Goal: Information Seeking & Learning: Learn about a topic

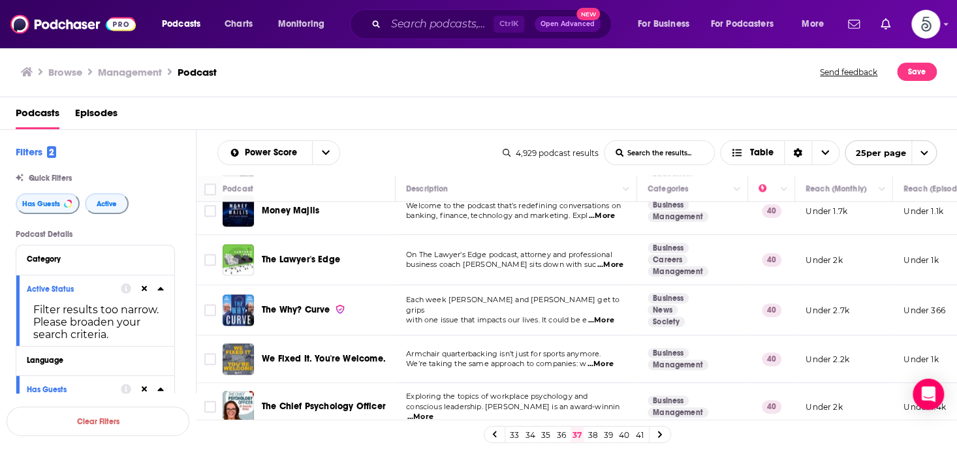
scroll to position [832, 0]
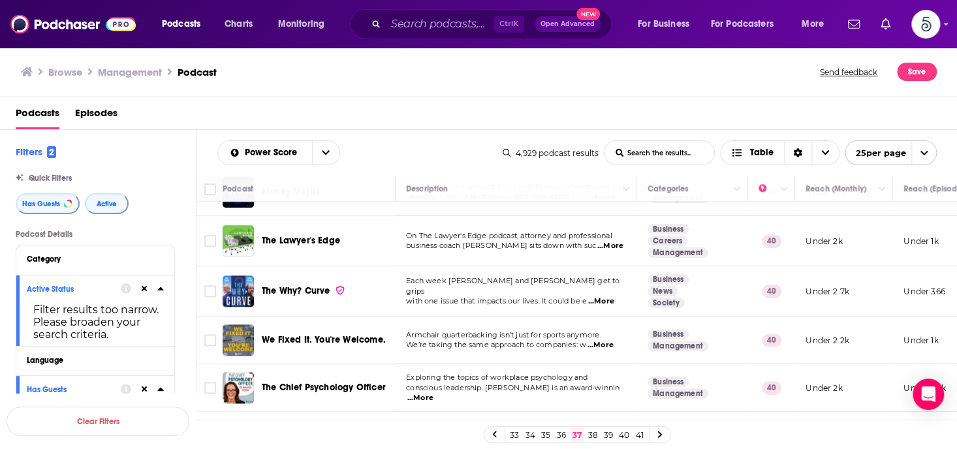
click at [608, 296] on span "...More" at bounding box center [601, 301] width 26 height 10
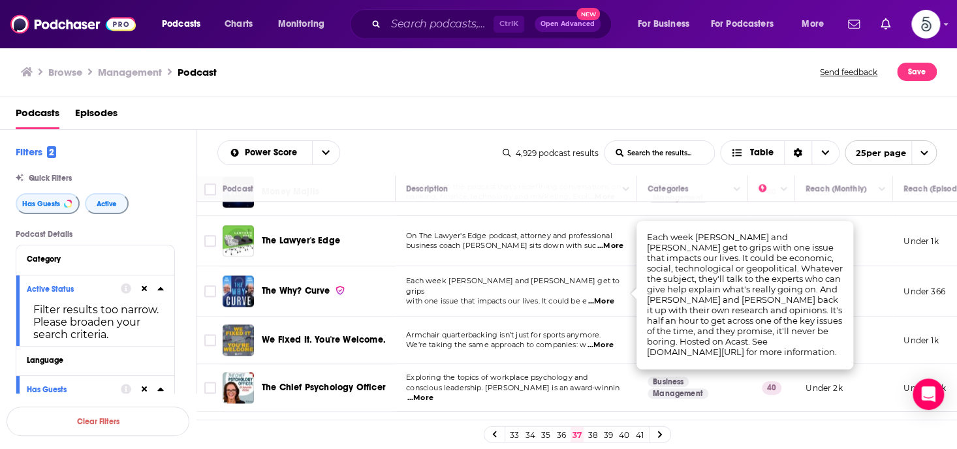
click at [608, 296] on span "...More" at bounding box center [601, 301] width 26 height 10
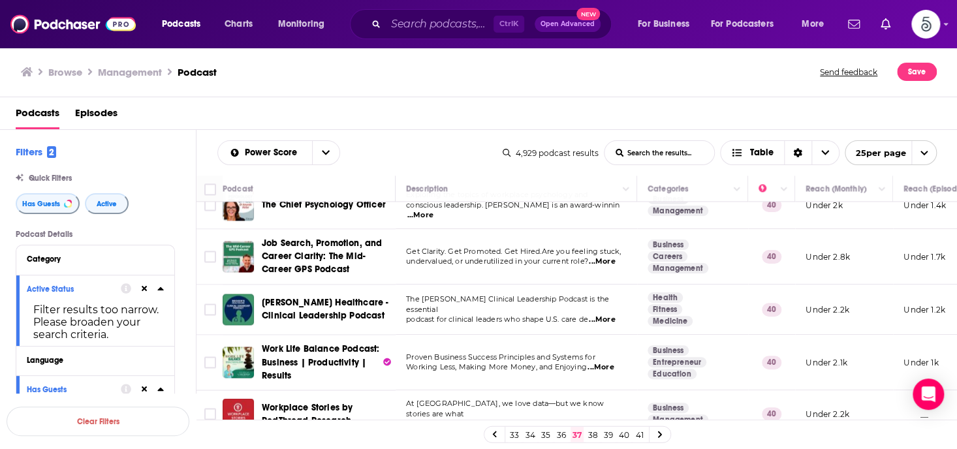
scroll to position [1037, 0]
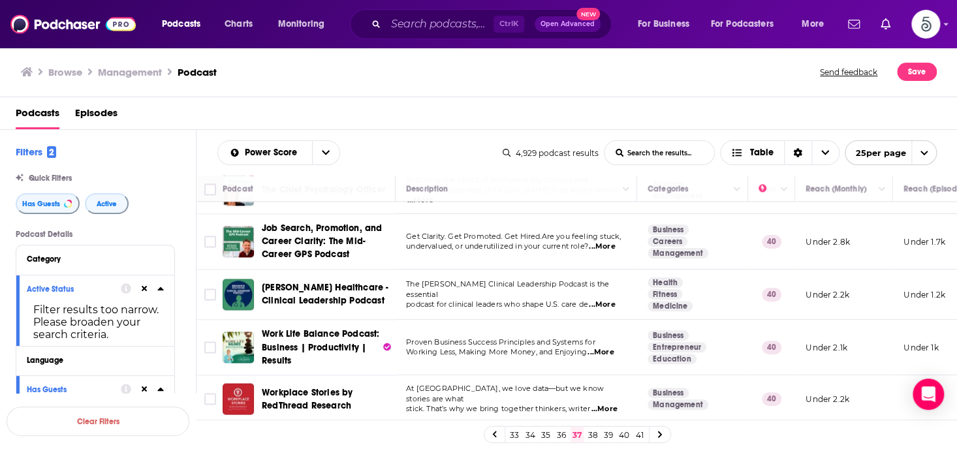
click at [593, 430] on link "38" at bounding box center [592, 435] width 13 height 16
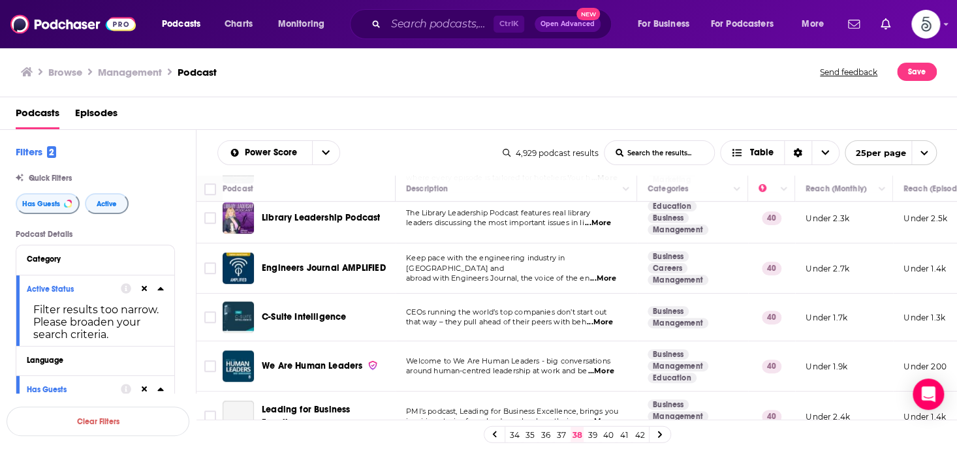
scroll to position [377, 0]
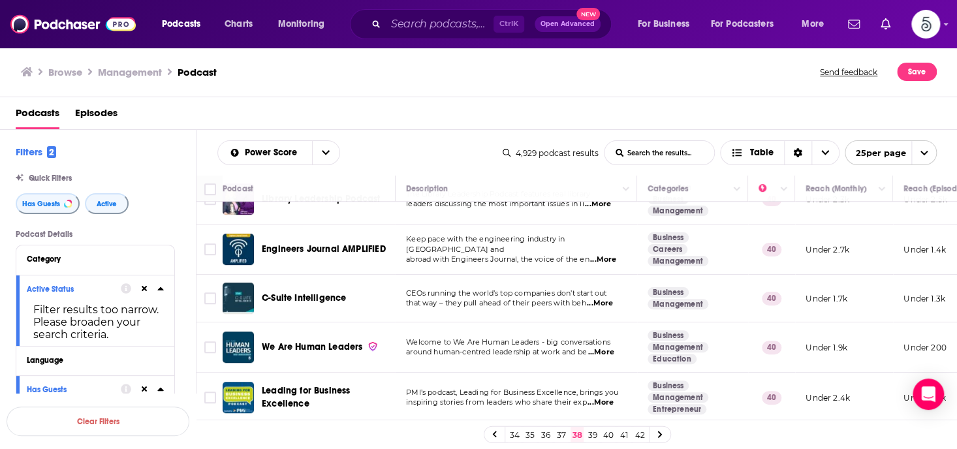
click at [601, 304] on span "...More" at bounding box center [600, 303] width 26 height 10
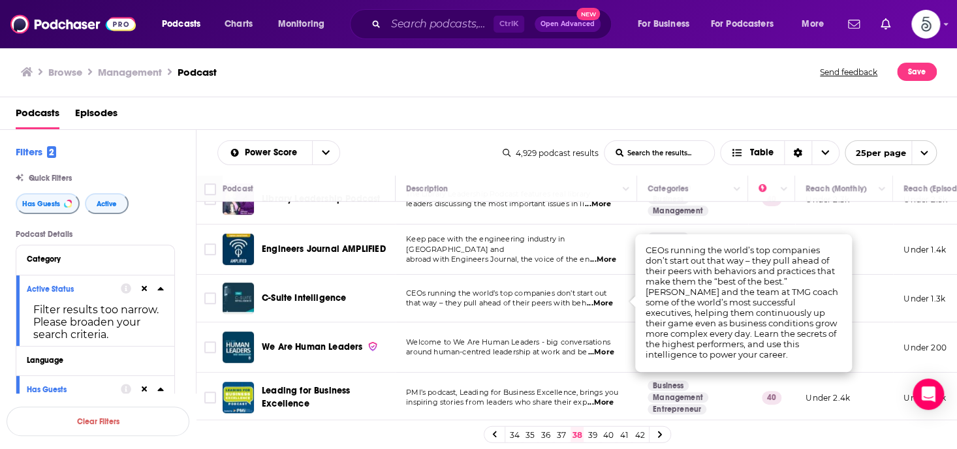
click at [601, 304] on span "...More" at bounding box center [600, 303] width 26 height 10
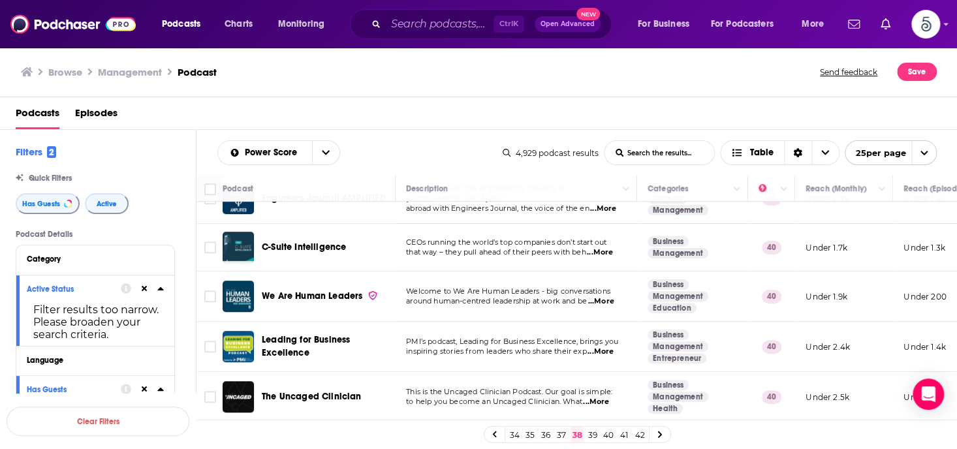
scroll to position [449, 0]
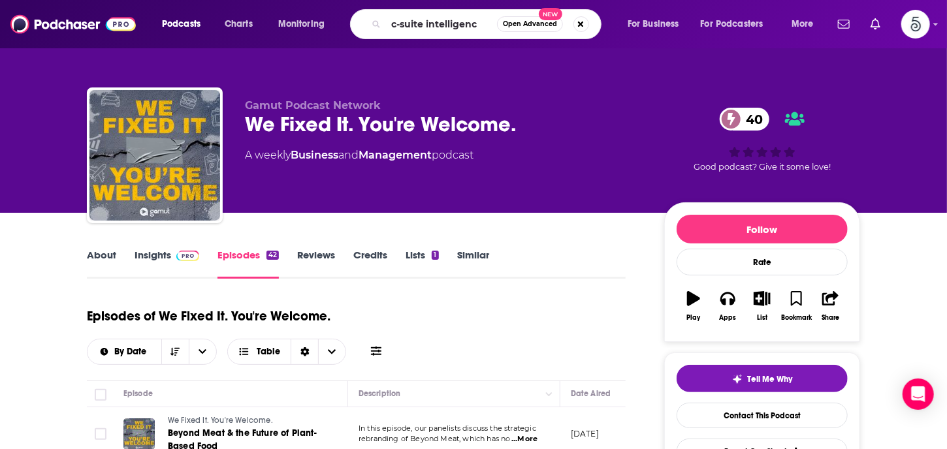
type input "c-suite intelligence"
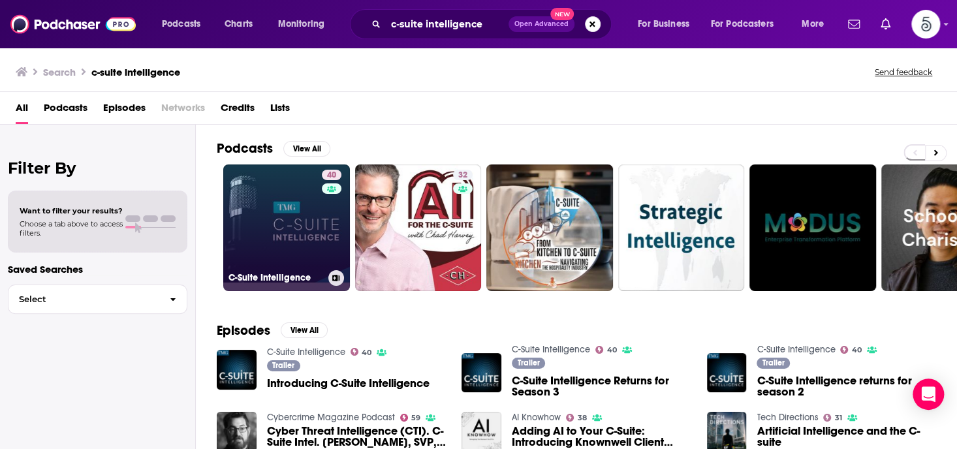
click at [266, 208] on link "40 C-Suite Intelligence" at bounding box center [286, 228] width 127 height 127
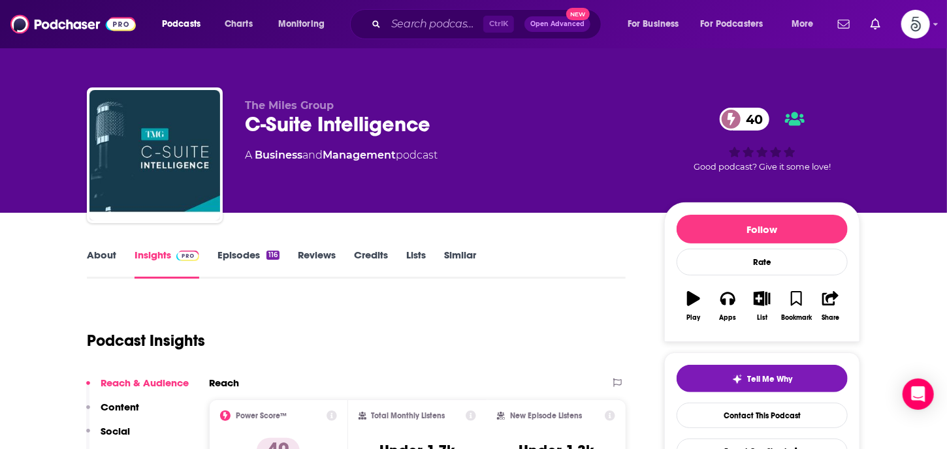
click at [104, 257] on link "About" at bounding box center [101, 264] width 29 height 30
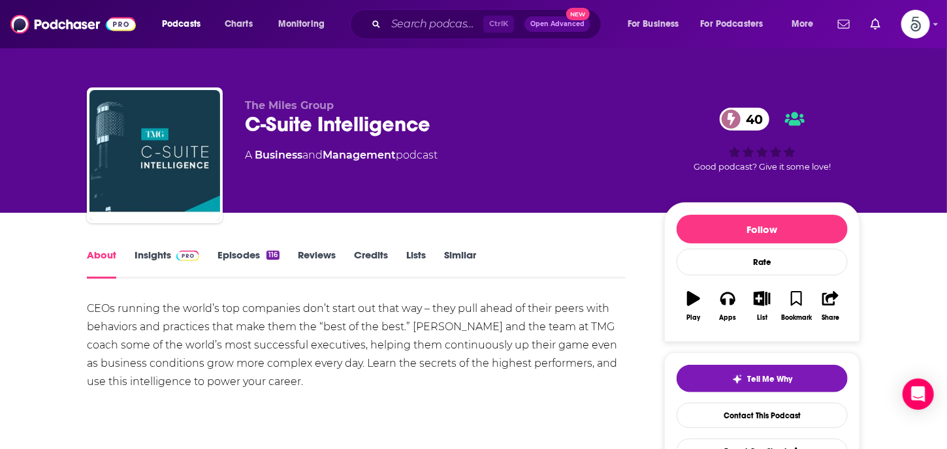
click at [236, 253] on link "Episodes 116" at bounding box center [248, 264] width 62 height 30
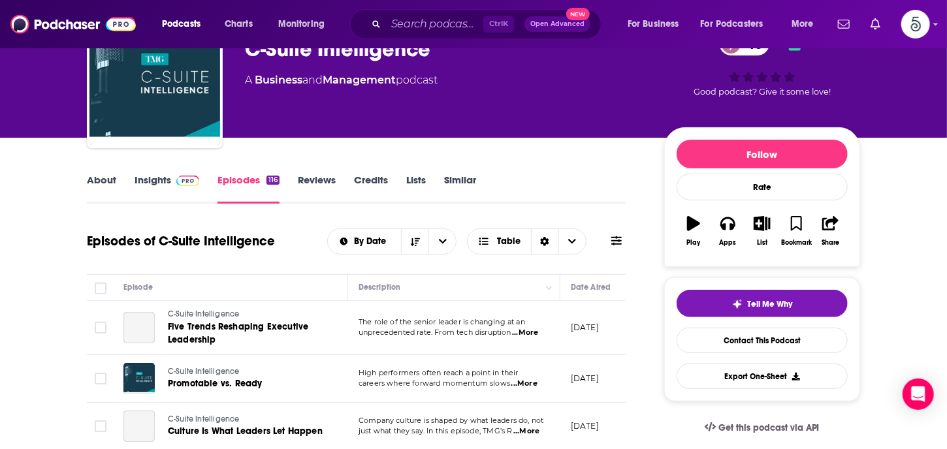
scroll to position [212, 0]
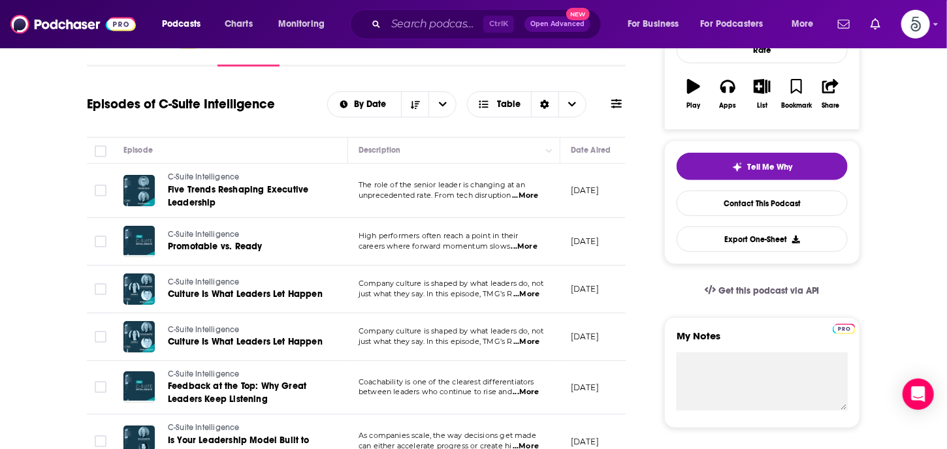
click at [527, 195] on span "...More" at bounding box center [525, 196] width 26 height 10
click at [523, 249] on span "...More" at bounding box center [524, 247] width 26 height 10
click at [529, 292] on span "...More" at bounding box center [526, 294] width 26 height 10
click at [530, 344] on span "...More" at bounding box center [526, 342] width 26 height 10
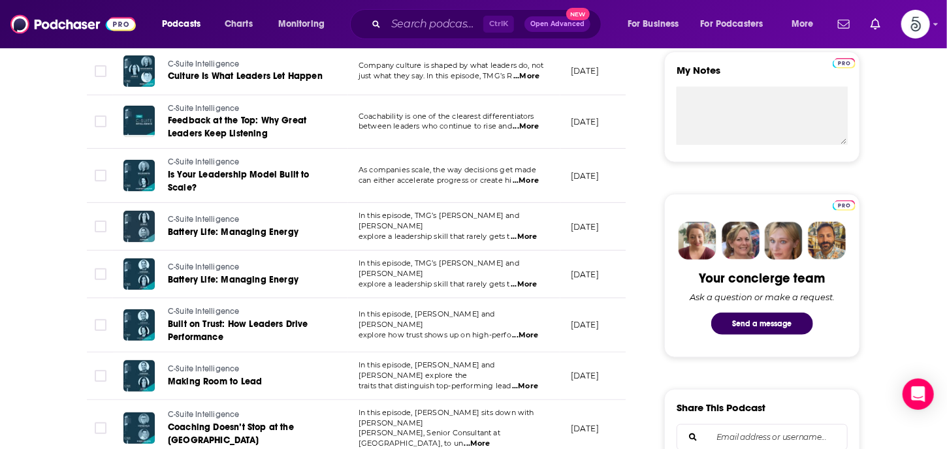
scroll to position [407, 0]
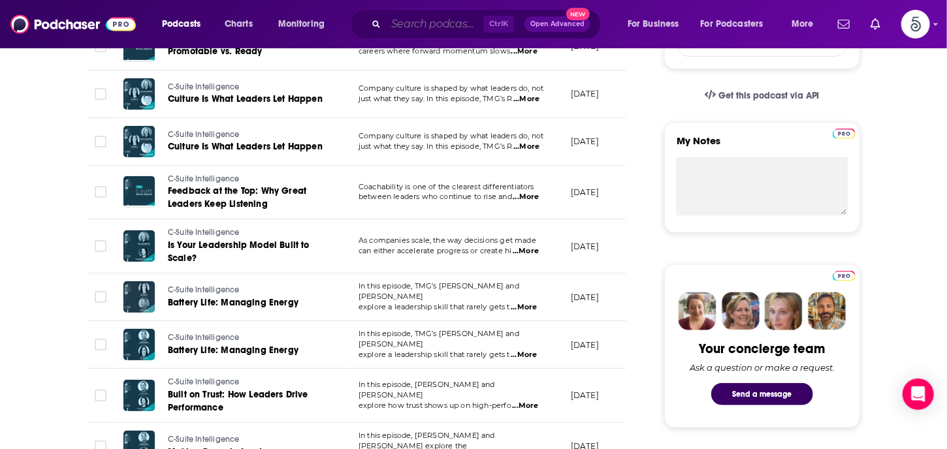
click at [412, 22] on input "Search podcasts, credits, & more..." at bounding box center [434, 24] width 97 height 21
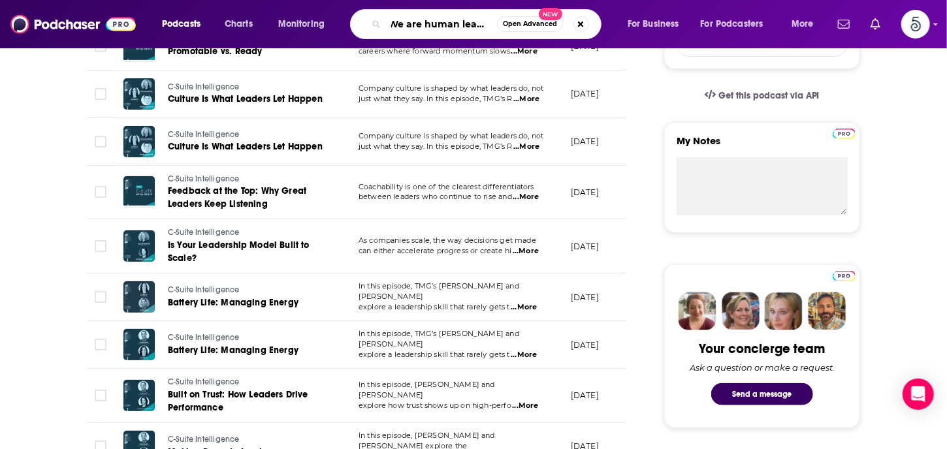
type input "We are human leaders"
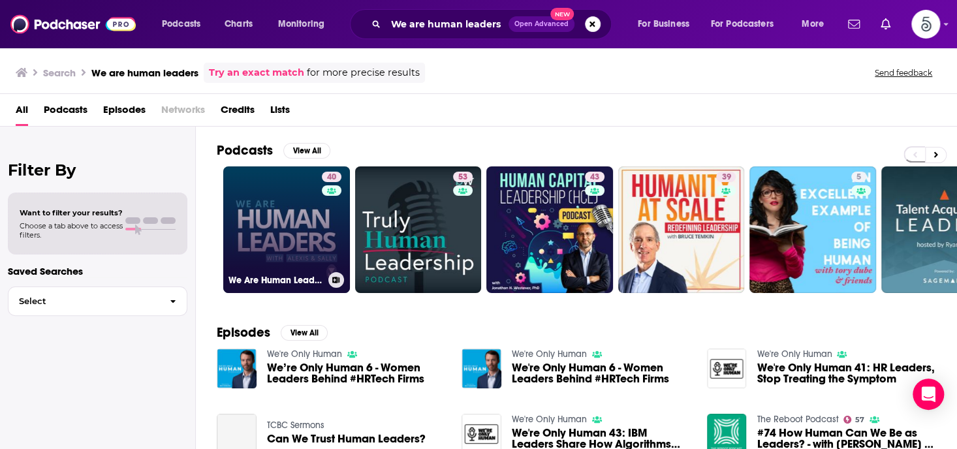
click at [291, 212] on link "40 We Are Human Leaders" at bounding box center [286, 229] width 127 height 127
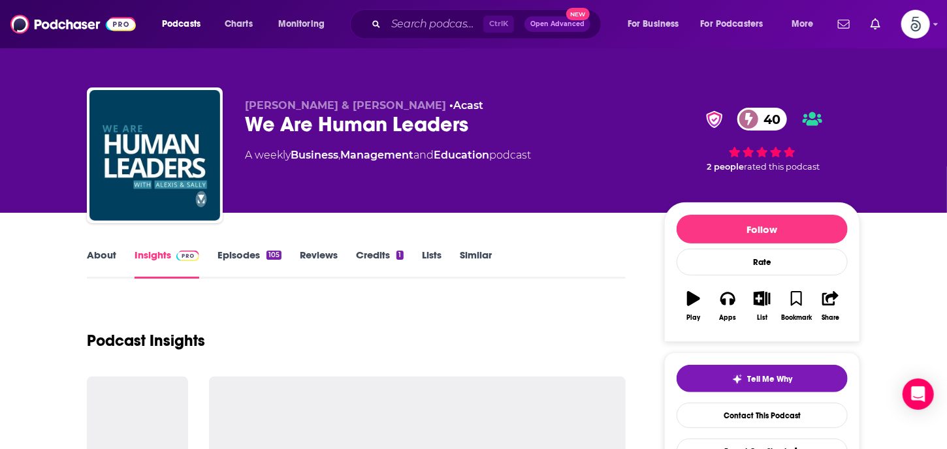
click at [225, 257] on link "Episodes 105" at bounding box center [249, 264] width 64 height 30
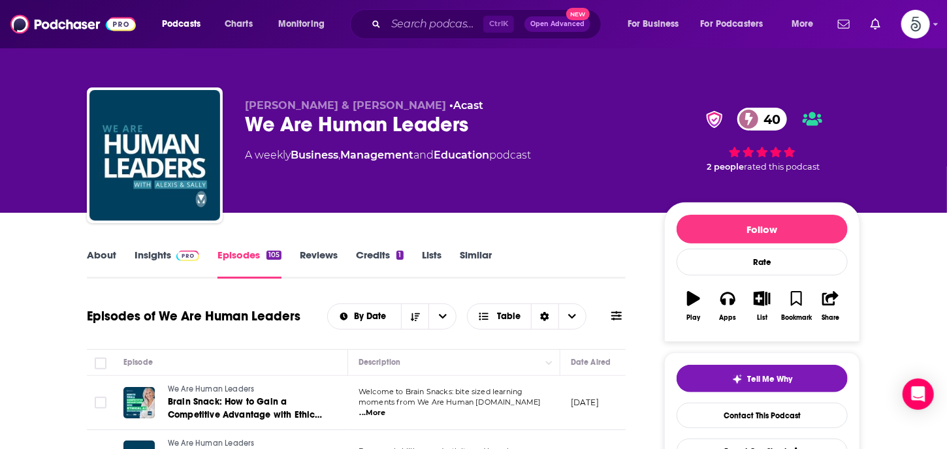
click at [155, 254] on link "Insights" at bounding box center [166, 264] width 65 height 30
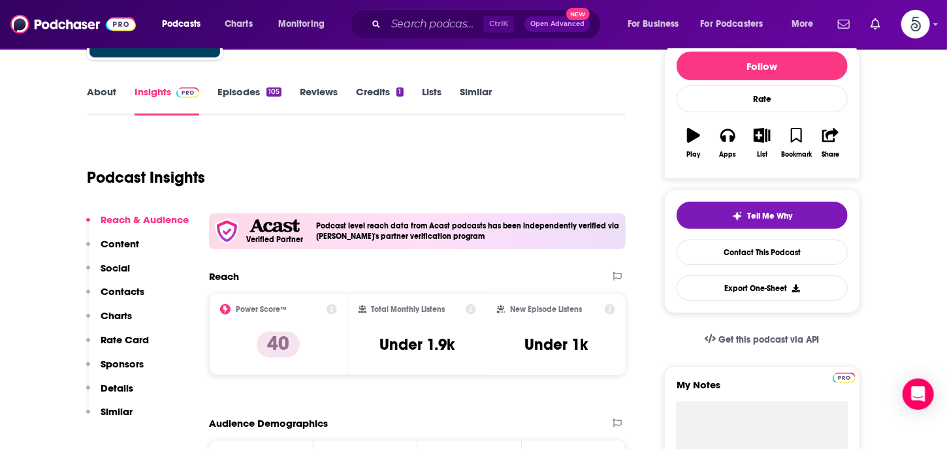
scroll to position [190, 0]
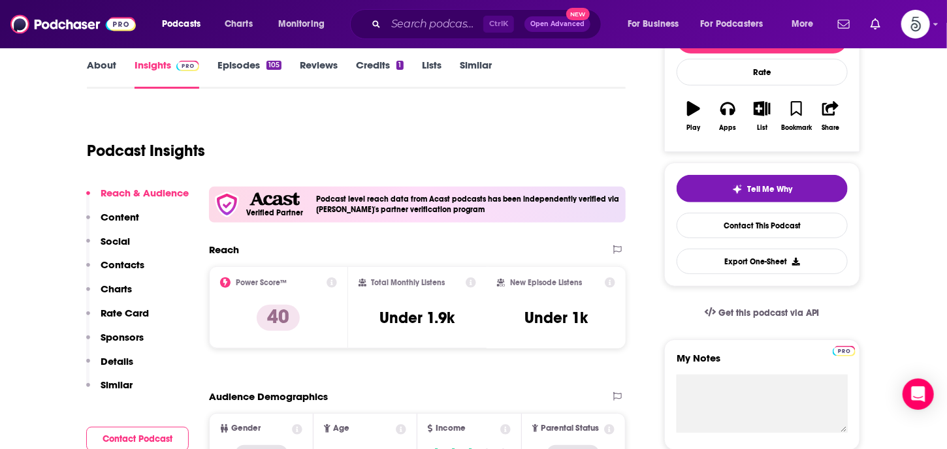
click at [131, 263] on p "Contacts" at bounding box center [123, 265] width 44 height 12
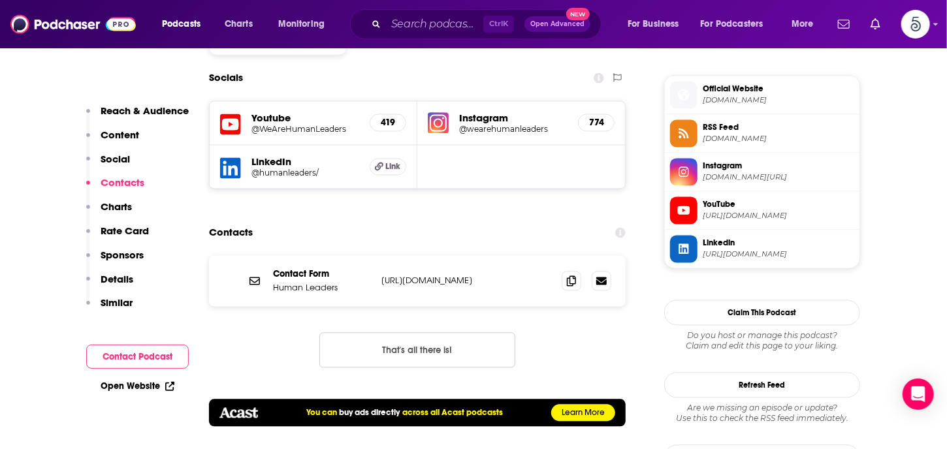
scroll to position [1162, 0]
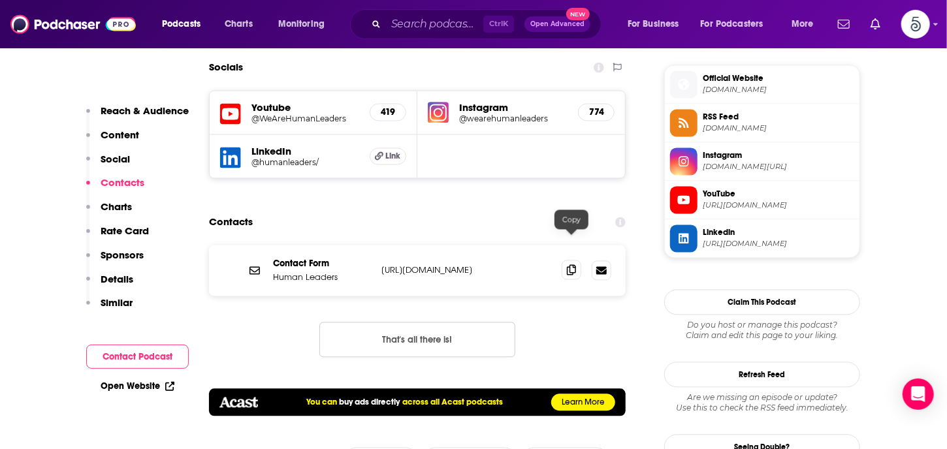
click at [567, 265] on icon at bounding box center [571, 270] width 9 height 10
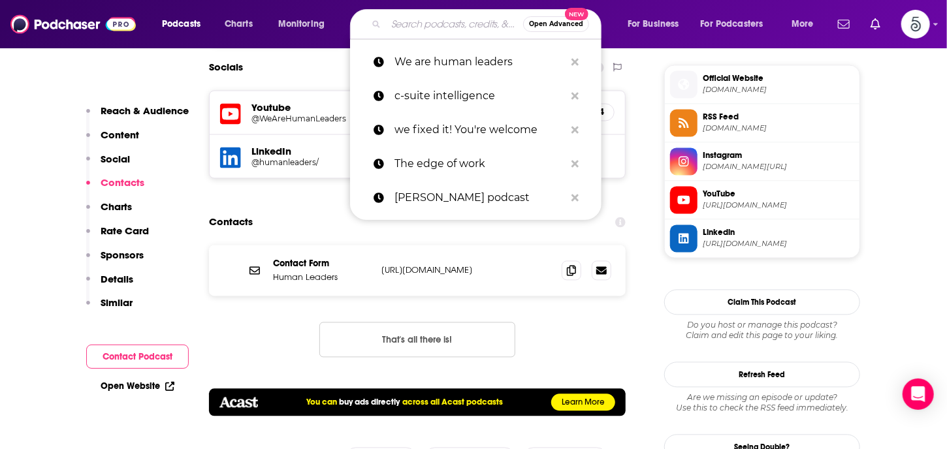
click at [443, 33] on input "Search podcasts, credits, & more..." at bounding box center [454, 24] width 137 height 21
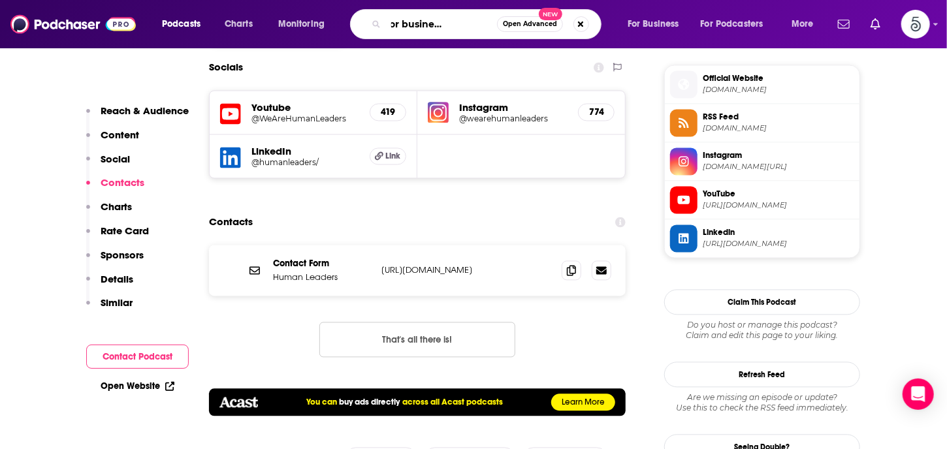
type input "Leading for business excellence"
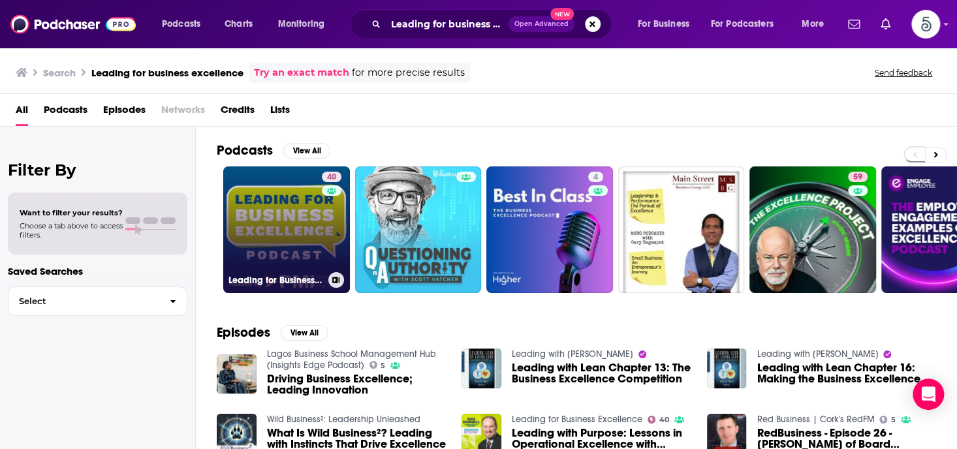
click at [277, 215] on link "40 Leading for Business Excellence" at bounding box center [286, 229] width 127 height 127
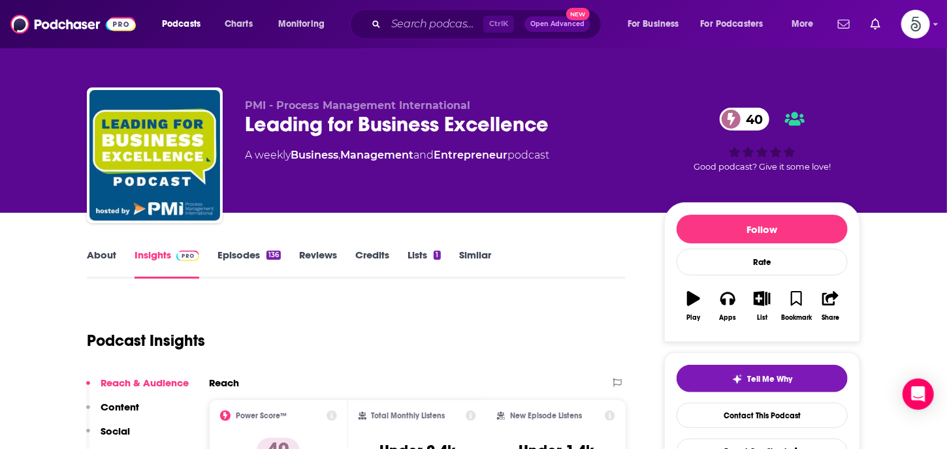
click at [108, 252] on link "About" at bounding box center [101, 264] width 29 height 30
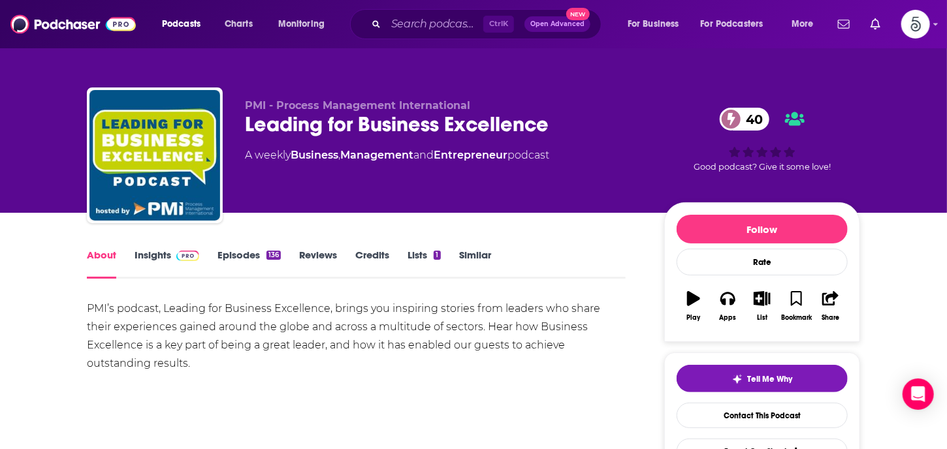
click at [108, 252] on link "About" at bounding box center [101, 264] width 29 height 30
click at [226, 255] on link "Episodes 136" at bounding box center [248, 264] width 63 height 30
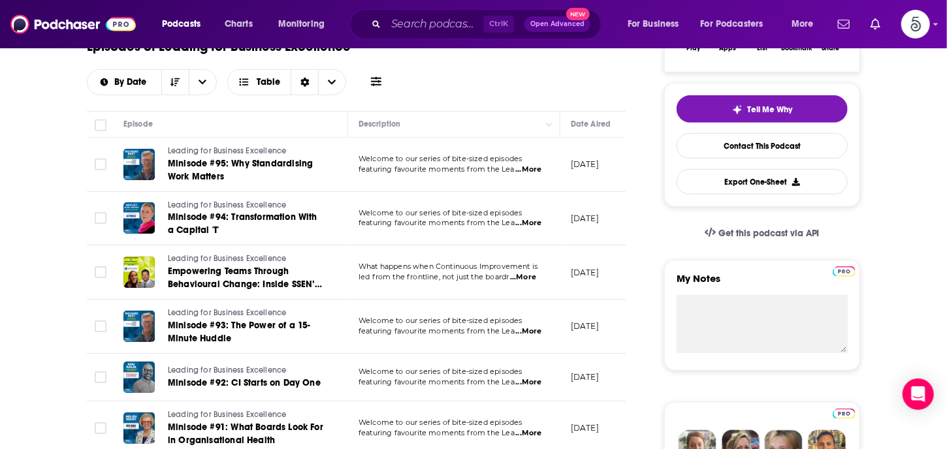
scroll to position [277, 0]
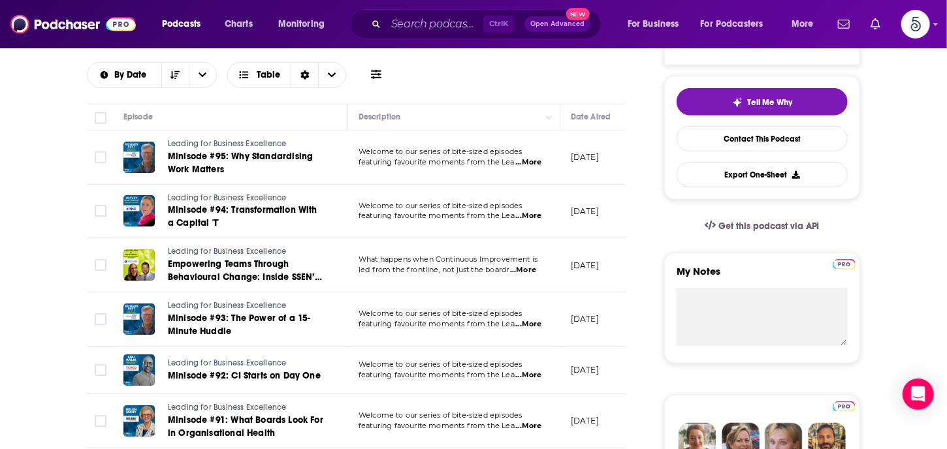
click at [527, 269] on span "...More" at bounding box center [523, 270] width 26 height 10
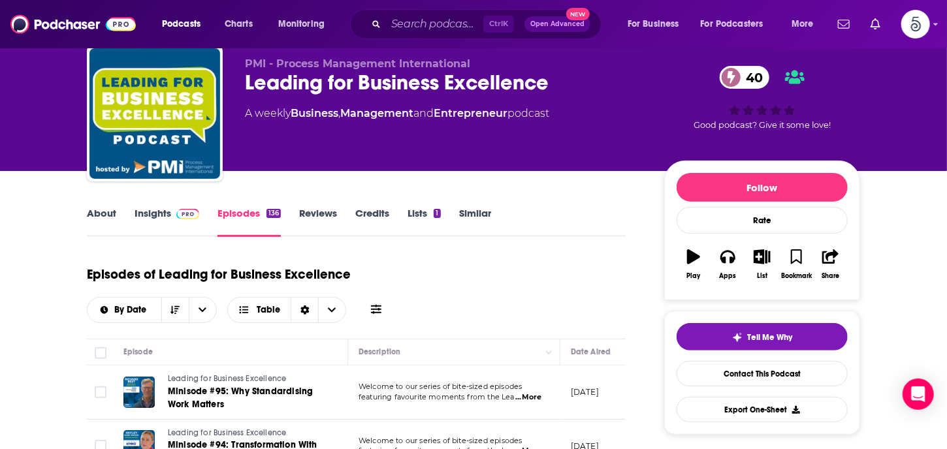
scroll to position [0, 0]
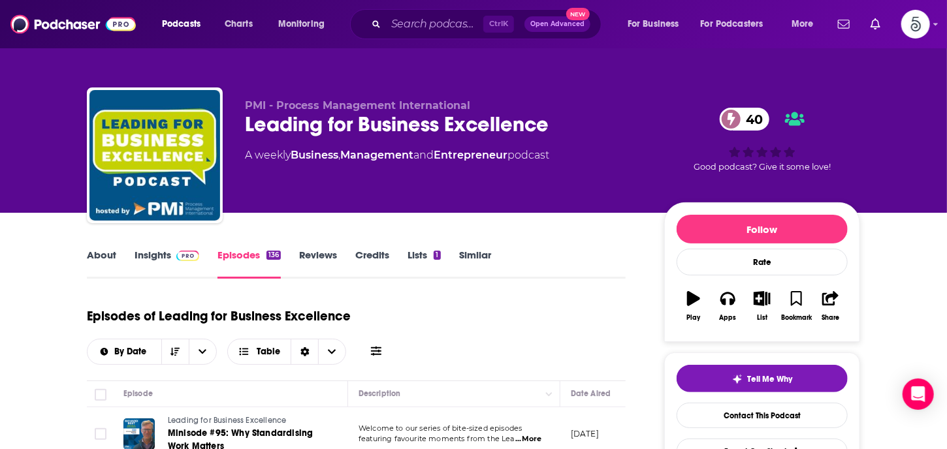
click at [149, 255] on link "Insights" at bounding box center [166, 264] width 65 height 30
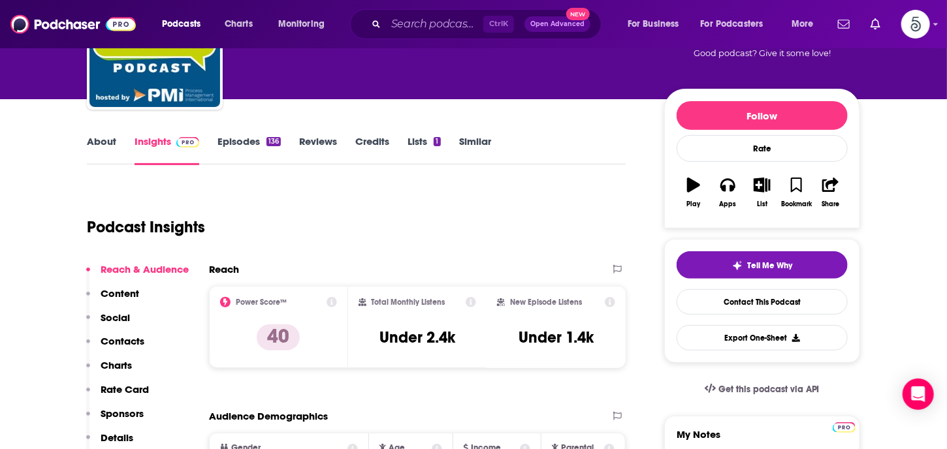
scroll to position [122, 0]
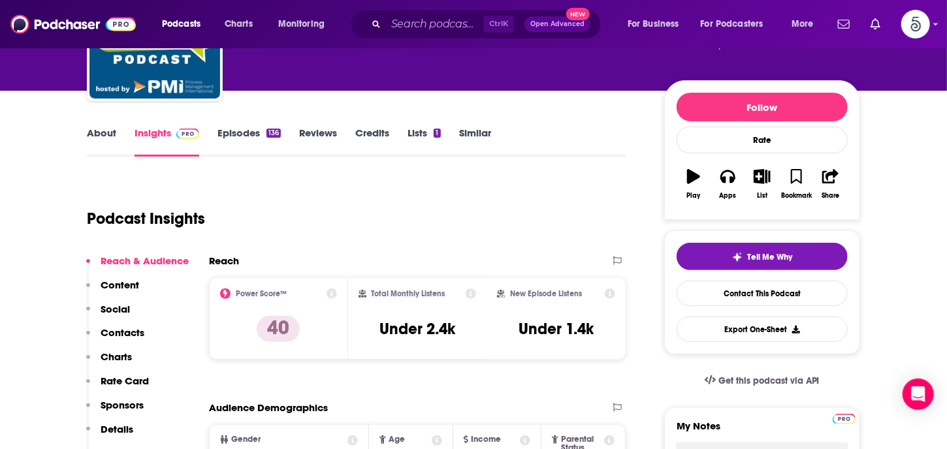
click at [123, 331] on p "Contacts" at bounding box center [123, 332] width 44 height 12
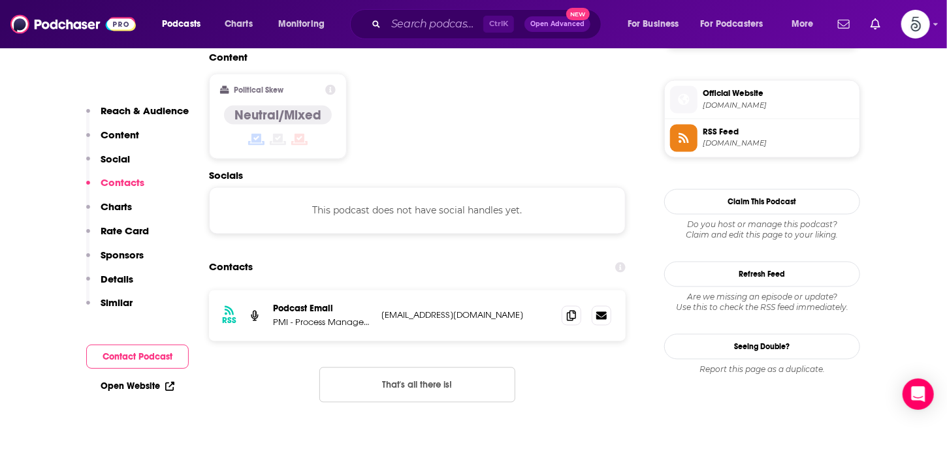
scroll to position [1050, 0]
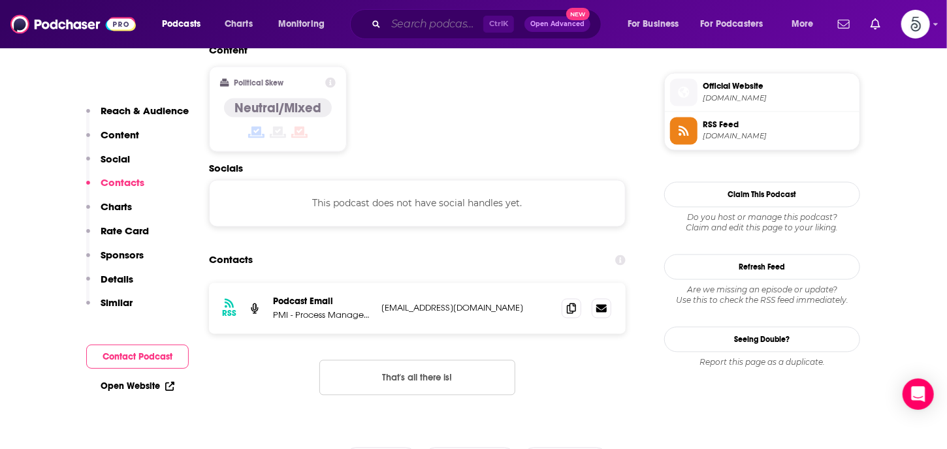
click at [400, 24] on input "Search podcasts, credits, & more..." at bounding box center [434, 24] width 97 height 21
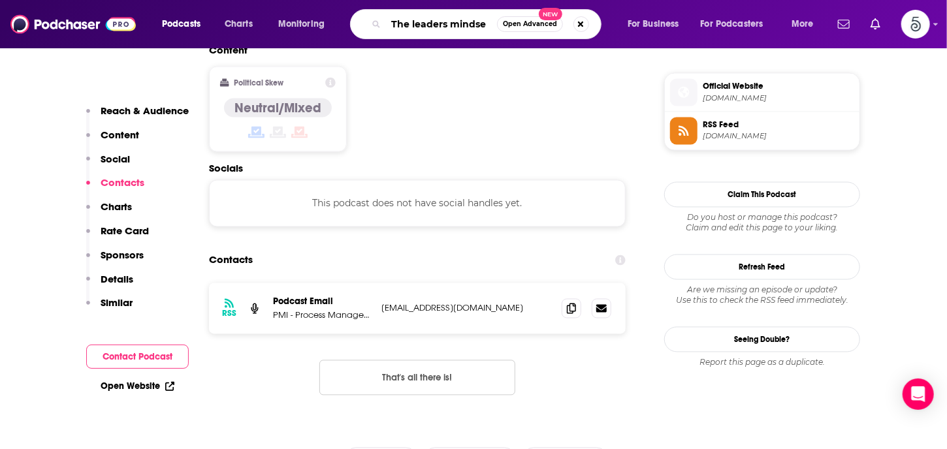
type input "The leaders mindset"
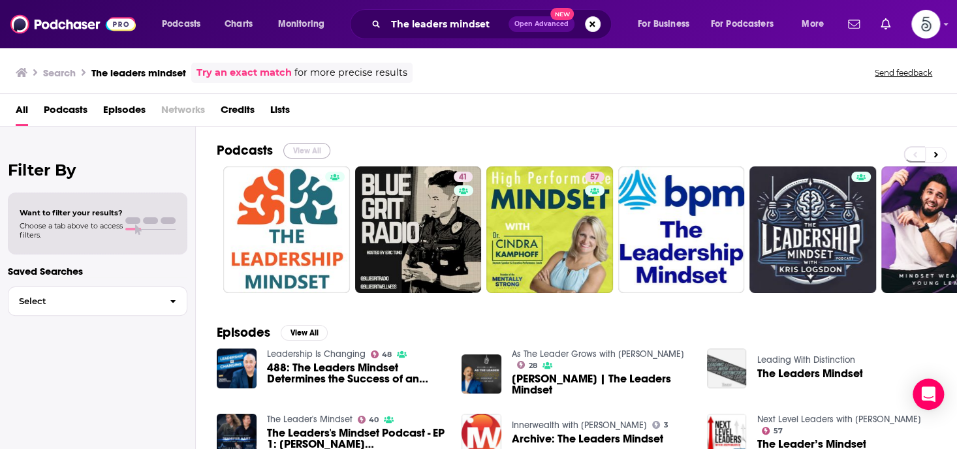
click at [298, 146] on button "View All" at bounding box center [306, 151] width 47 height 16
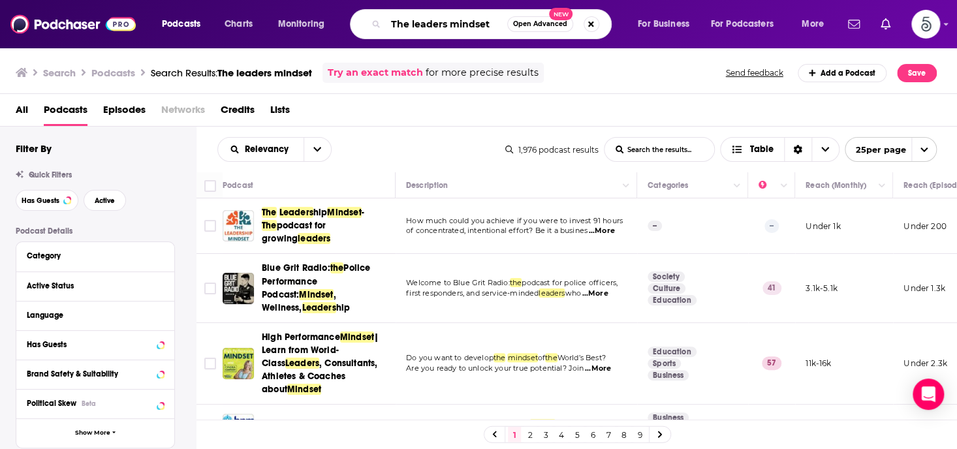
click at [493, 27] on input "The leaders mindset" at bounding box center [446, 24] width 121 height 21
type input "The leader's mindset"
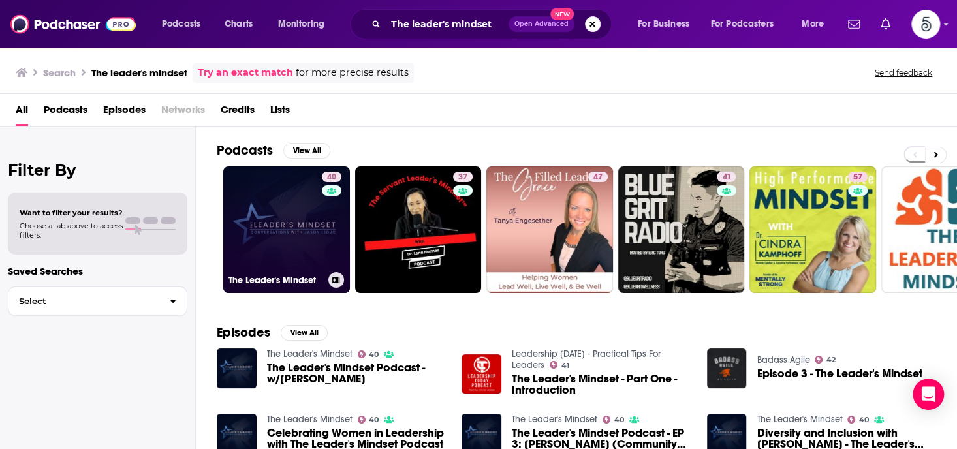
click at [305, 221] on link "40 The Leader's Mindset" at bounding box center [286, 229] width 127 height 127
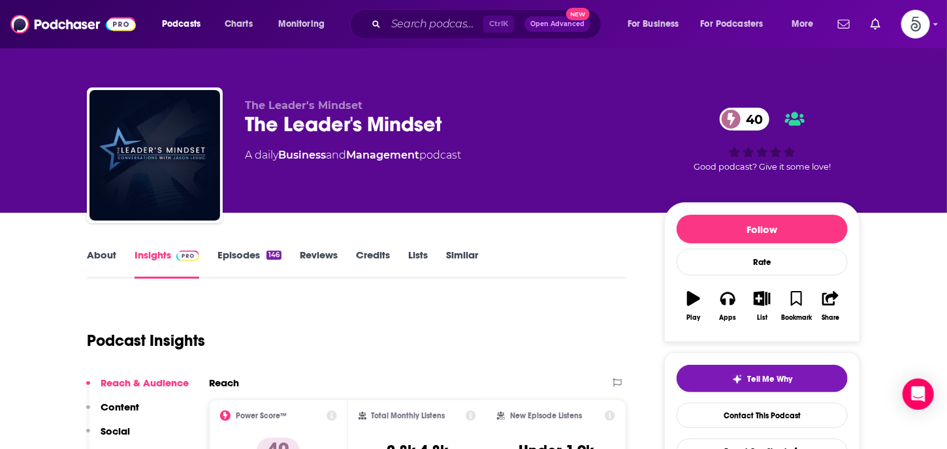
click at [249, 254] on link "Episodes 146" at bounding box center [249, 264] width 64 height 30
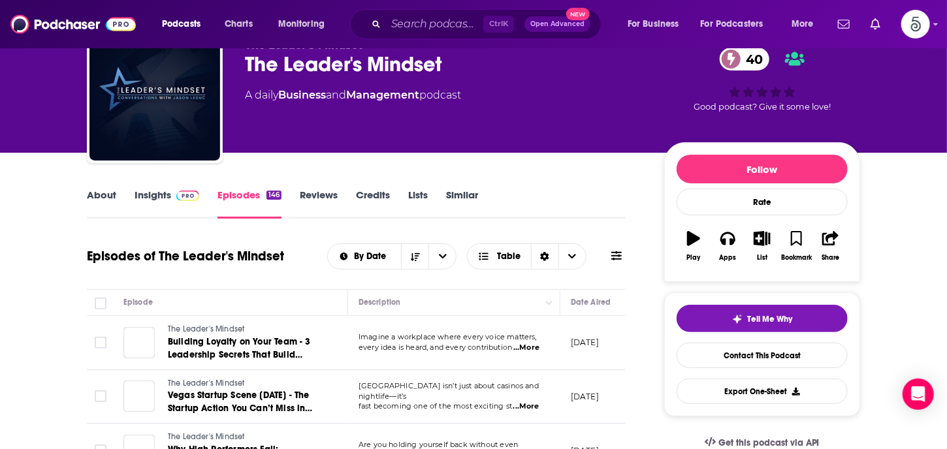
scroll to position [165, 0]
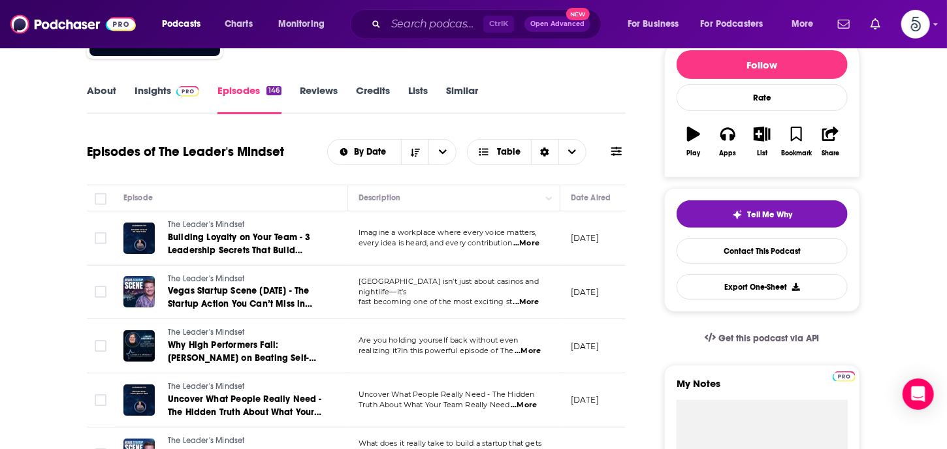
click at [533, 245] on span "...More" at bounding box center [526, 243] width 26 height 10
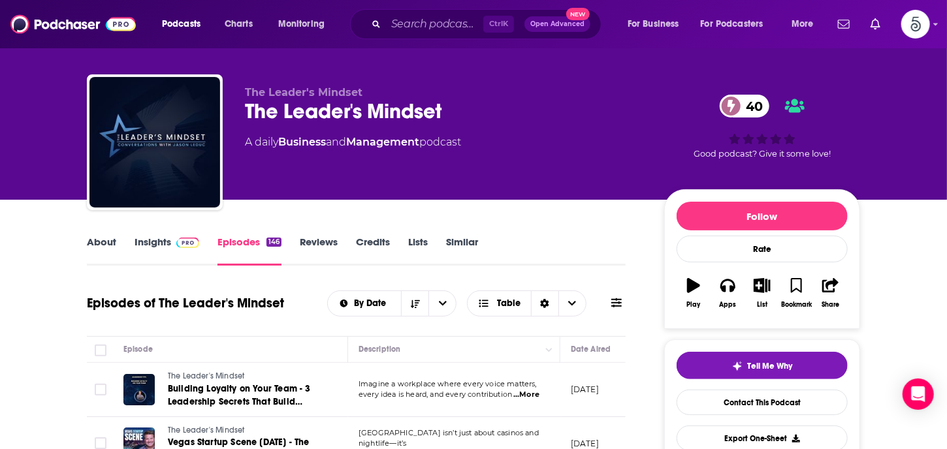
scroll to position [0, 0]
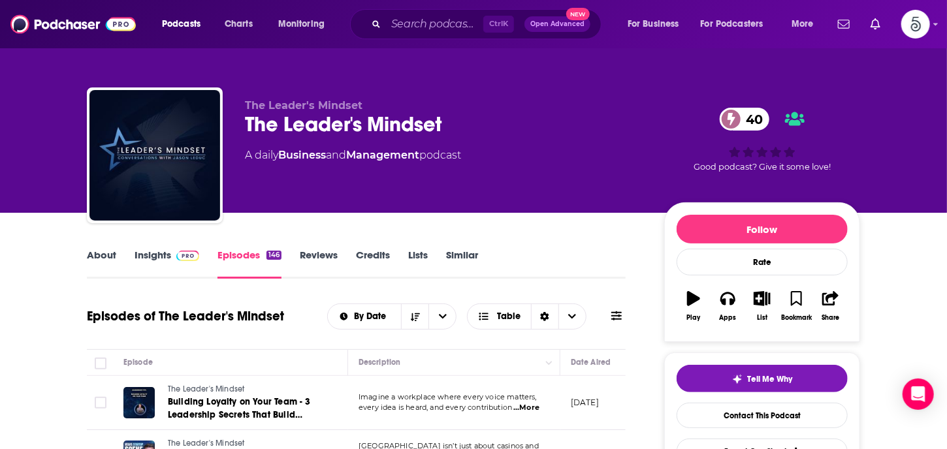
click at [99, 247] on div "About Insights Episodes 146 Reviews Credits Lists Similar" at bounding box center [356, 263] width 539 height 32
click at [99, 249] on link "About" at bounding box center [101, 264] width 29 height 30
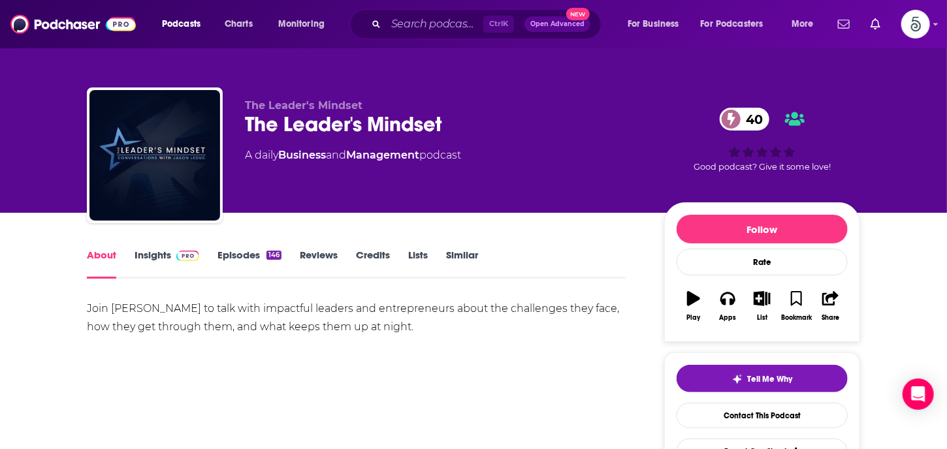
click at [151, 253] on link "Insights" at bounding box center [166, 264] width 65 height 30
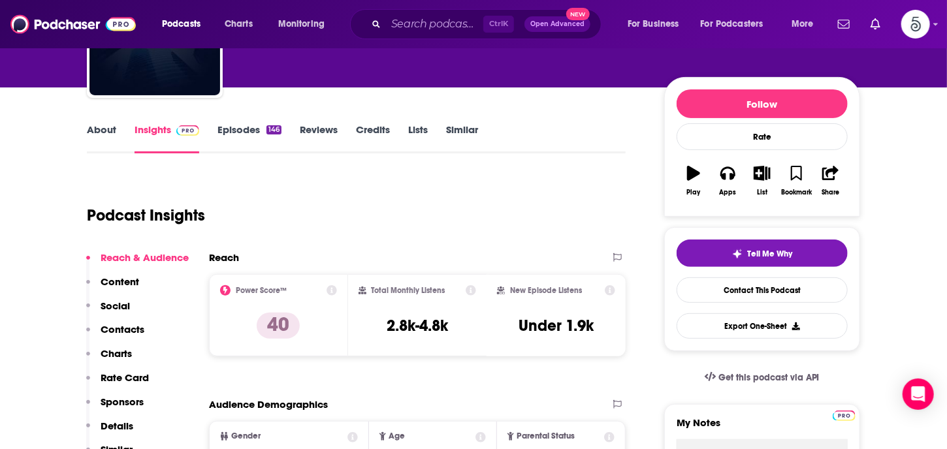
scroll to position [166, 0]
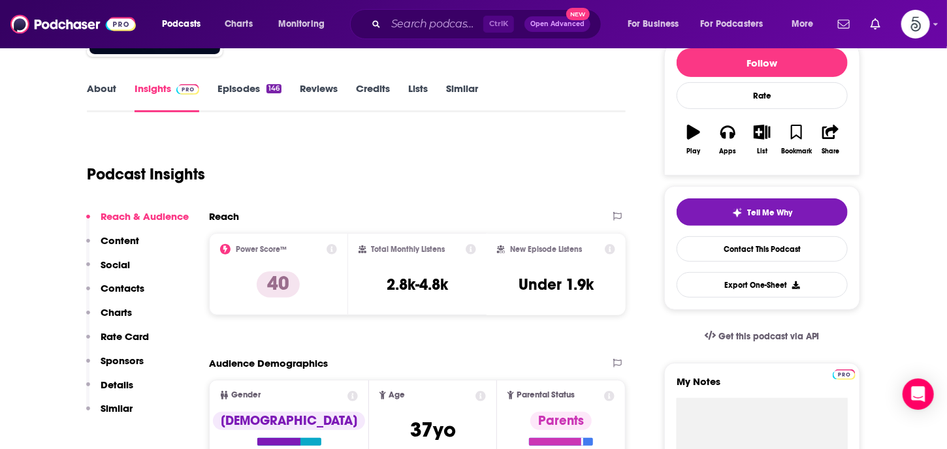
click at [133, 284] on p "Contacts" at bounding box center [123, 288] width 44 height 12
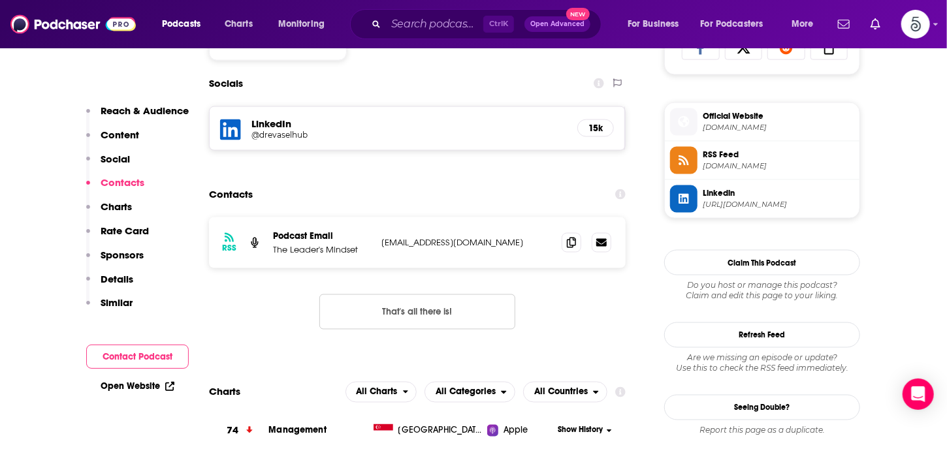
scroll to position [901, 0]
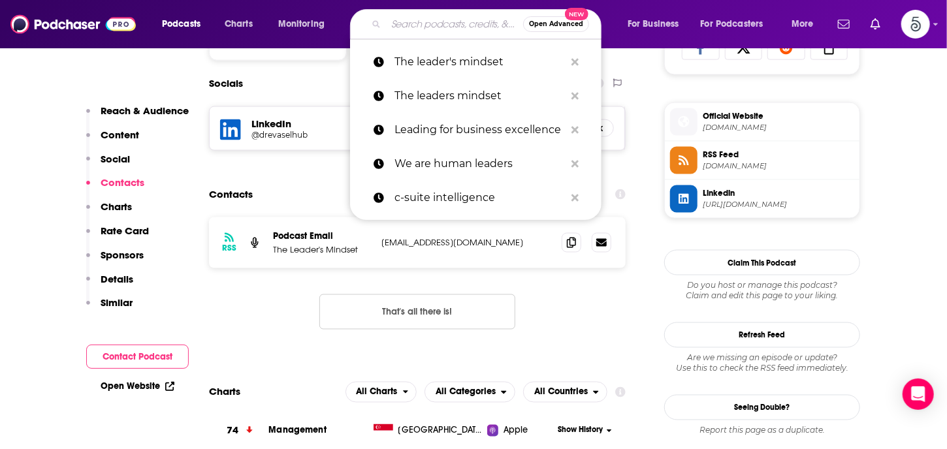
click at [408, 29] on input "Search podcasts, credits, & more..." at bounding box center [454, 24] width 137 height 21
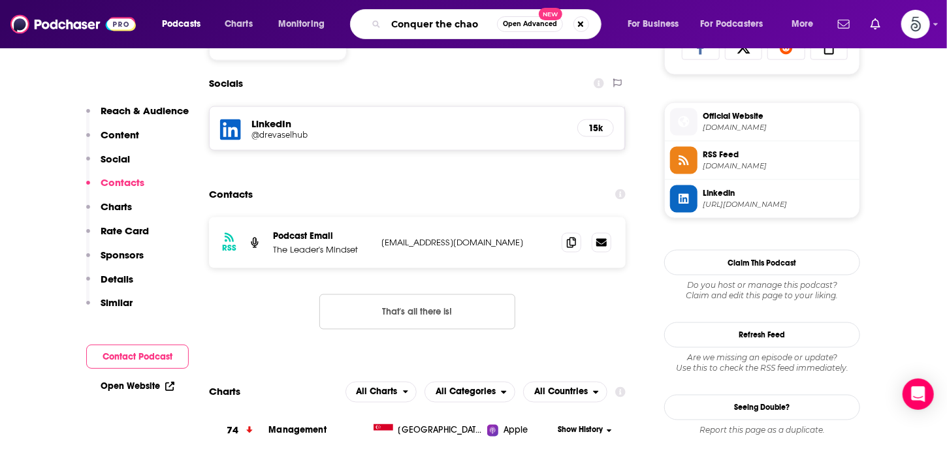
type input "Conquer the chaos"
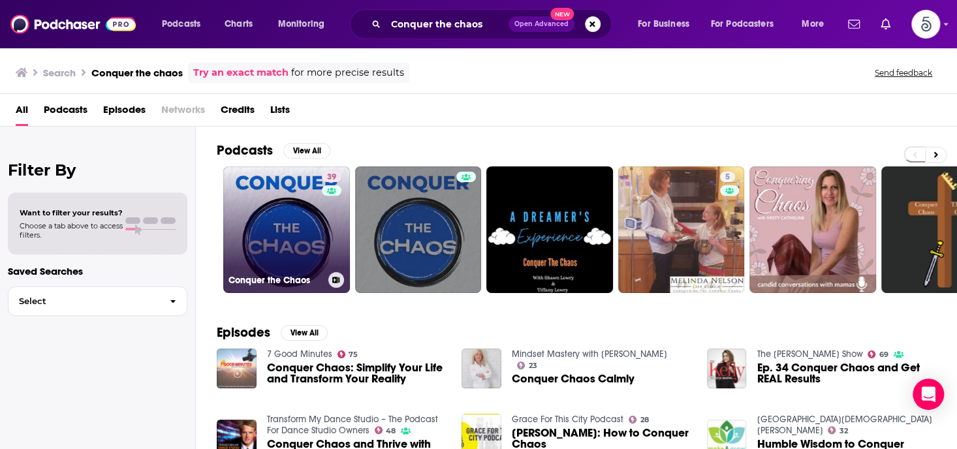
click at [254, 229] on link "39 Conquer the Chaos" at bounding box center [286, 229] width 127 height 127
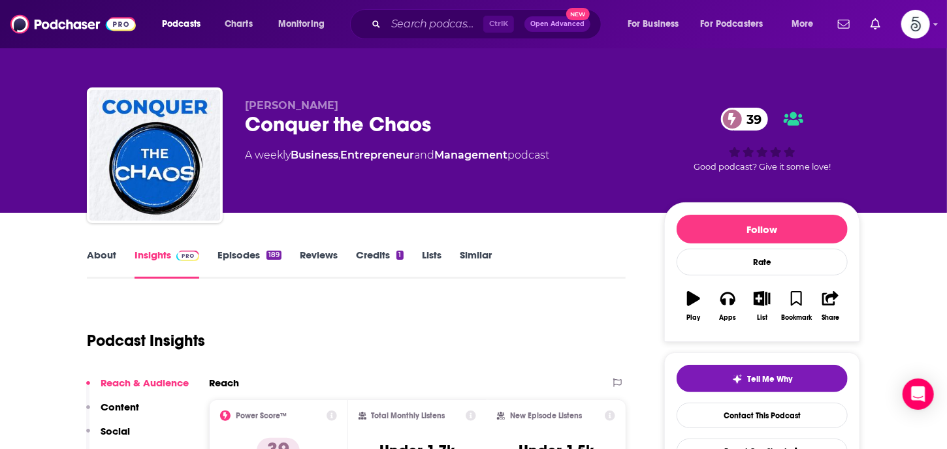
click at [249, 251] on link "Episodes 189" at bounding box center [249, 264] width 64 height 30
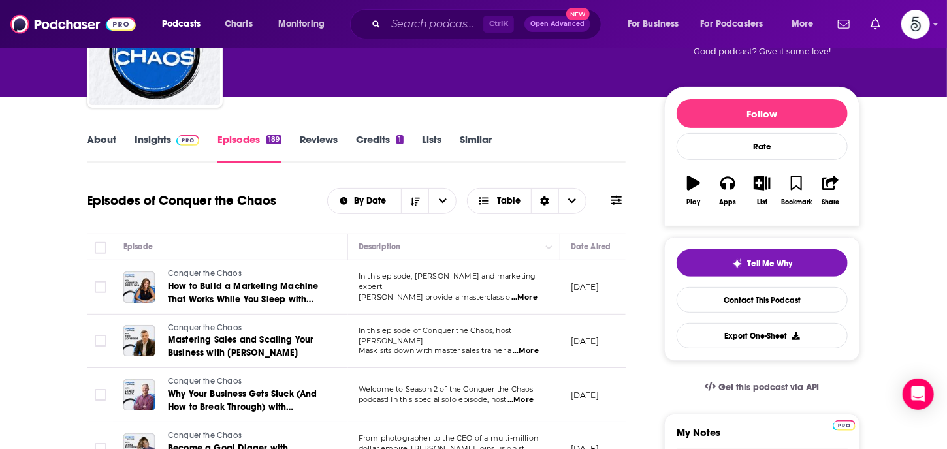
scroll to position [60, 0]
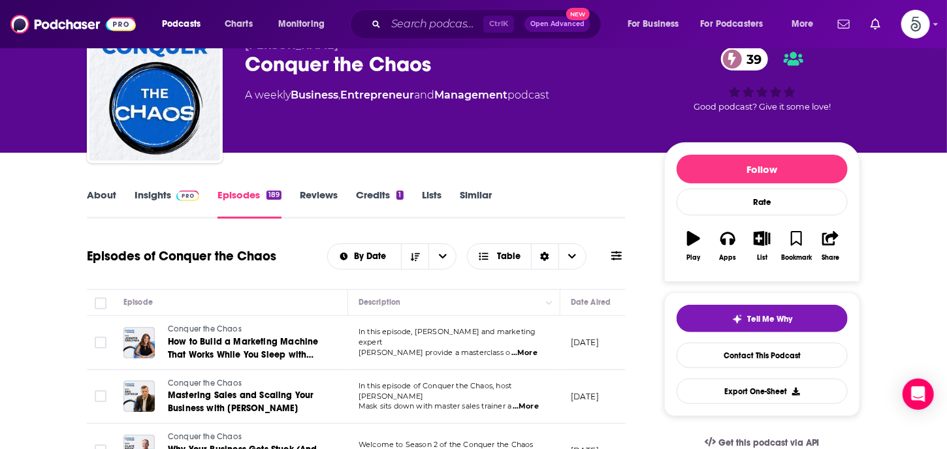
click at [154, 195] on link "Insights" at bounding box center [166, 204] width 65 height 30
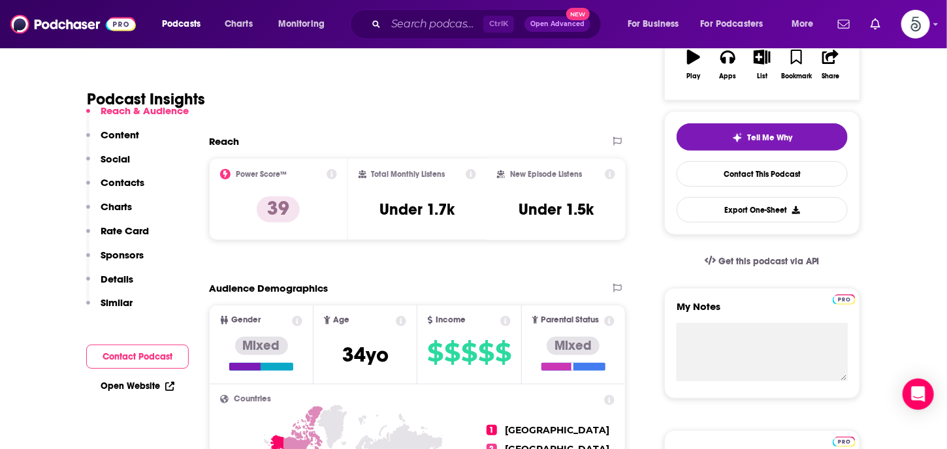
scroll to position [259, 0]
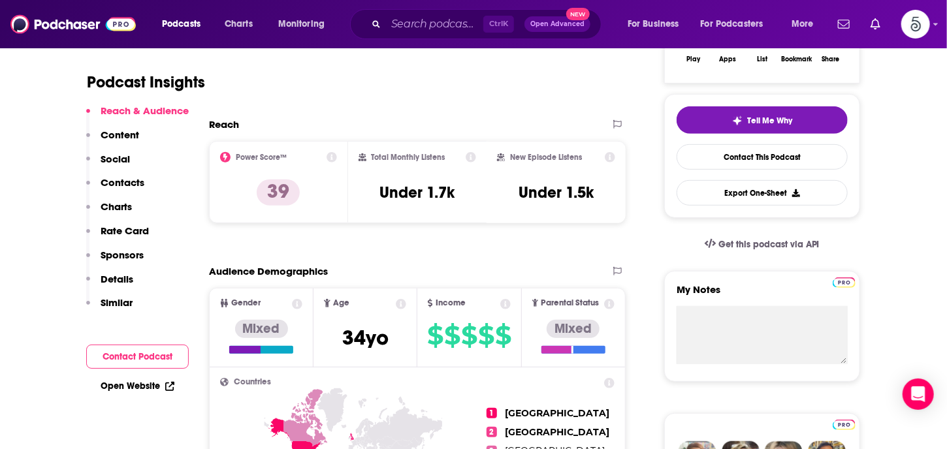
click at [119, 179] on p "Contacts" at bounding box center [123, 182] width 44 height 12
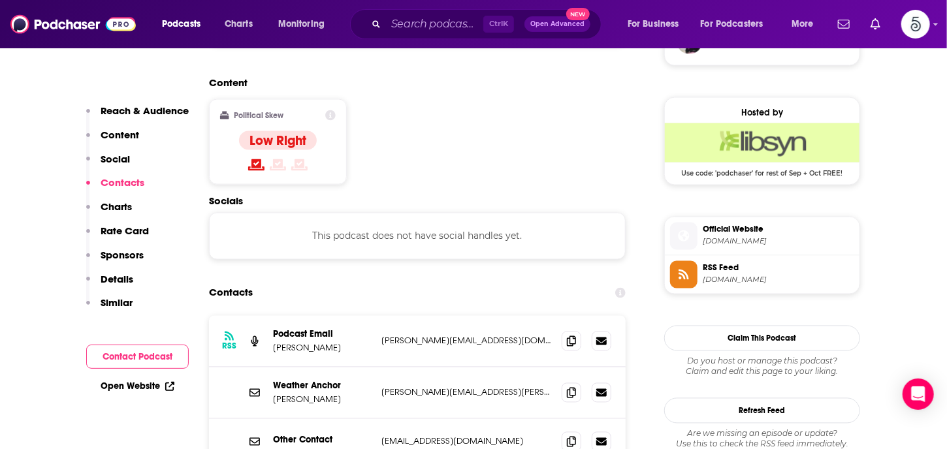
scroll to position [1050, 0]
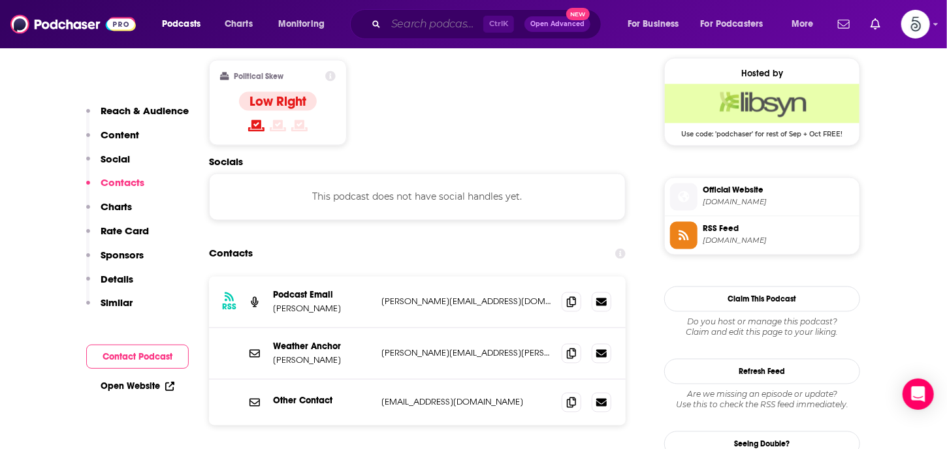
click at [447, 22] on input "Search podcasts, credits, & more..." at bounding box center [434, 24] width 97 height 21
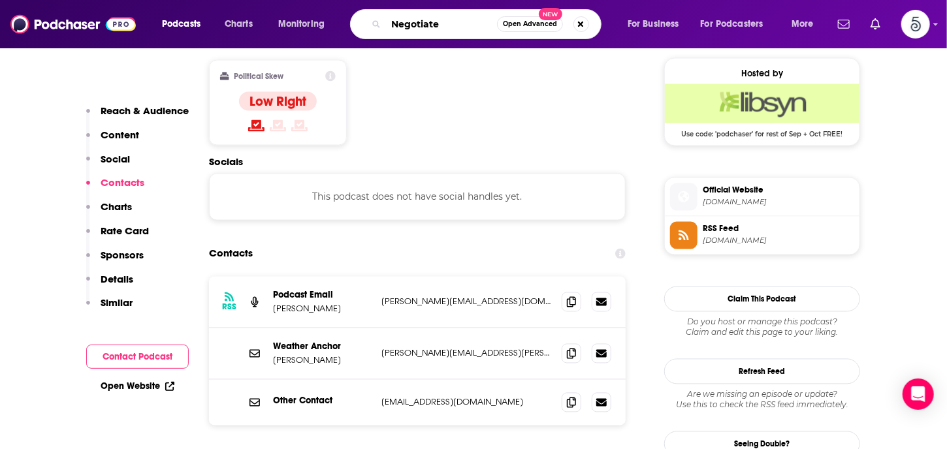
type input "Negotiatex"
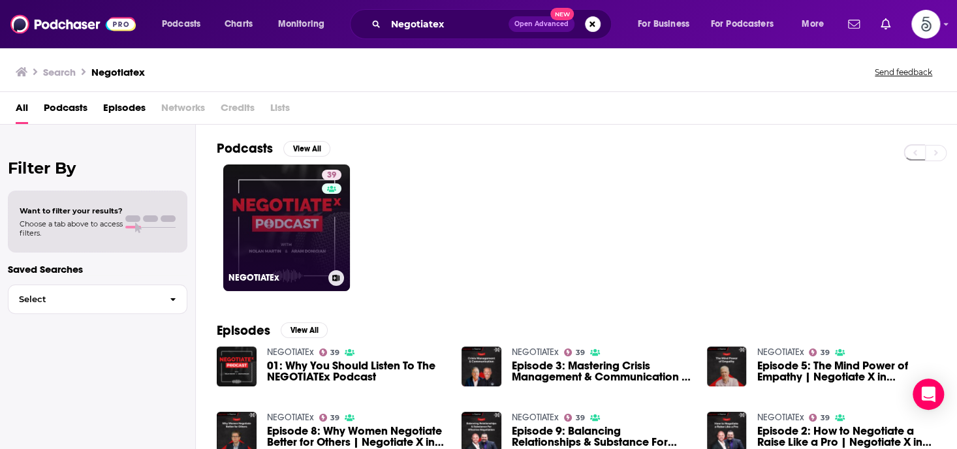
click at [297, 219] on link "39 NEGOTIATEx" at bounding box center [286, 228] width 127 height 127
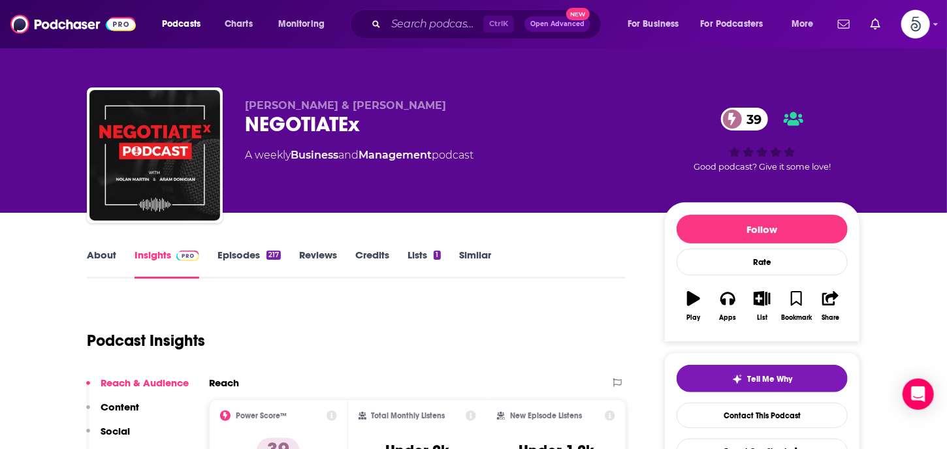
click at [247, 255] on link "Episodes 217" at bounding box center [248, 264] width 63 height 30
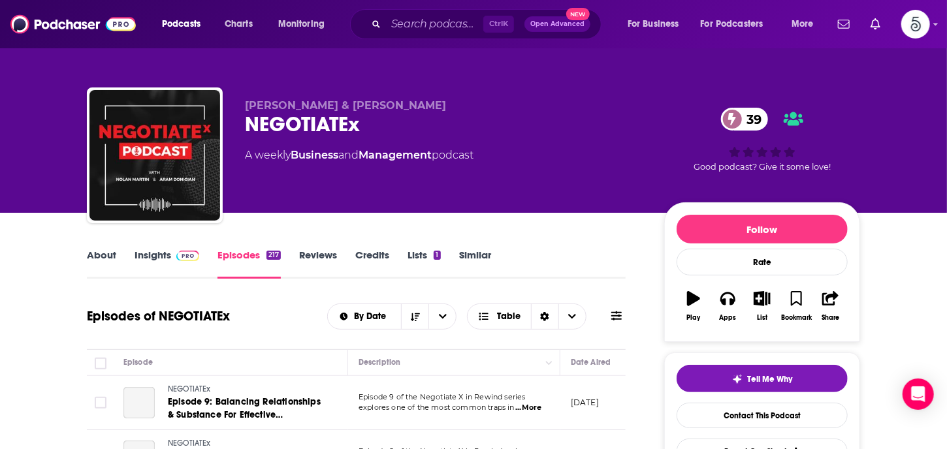
scroll to position [121, 0]
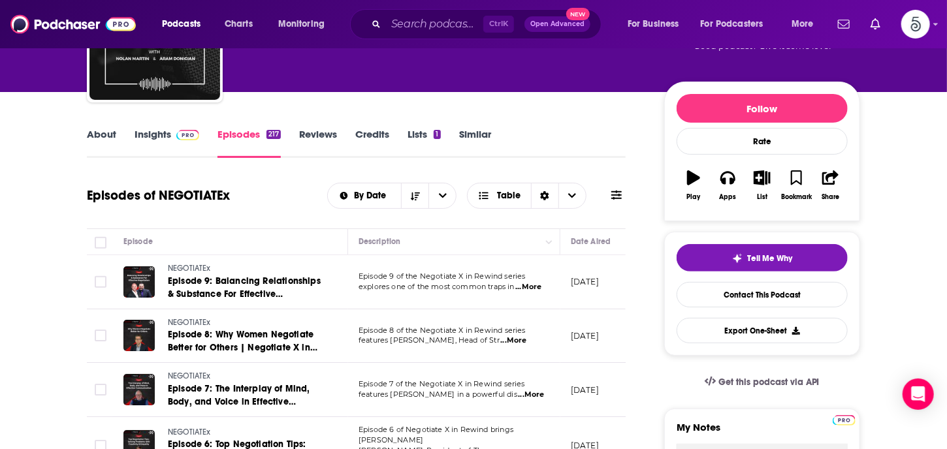
click at [529, 285] on span "...More" at bounding box center [528, 287] width 26 height 10
click at [527, 341] on span "...More" at bounding box center [514, 341] width 26 height 10
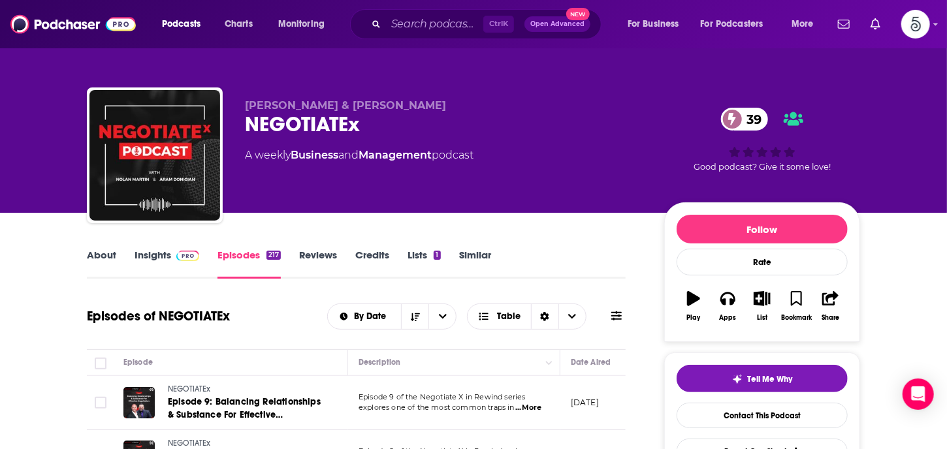
click at [151, 255] on link "Insights" at bounding box center [166, 264] width 65 height 30
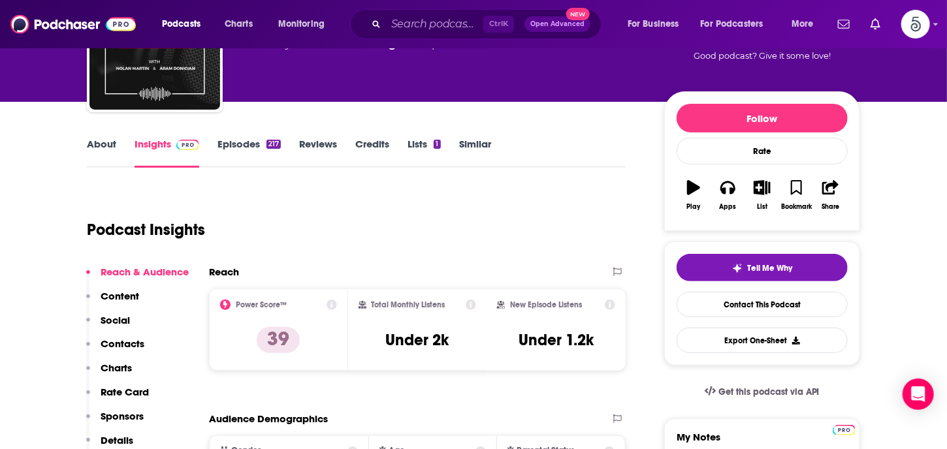
scroll to position [136, 0]
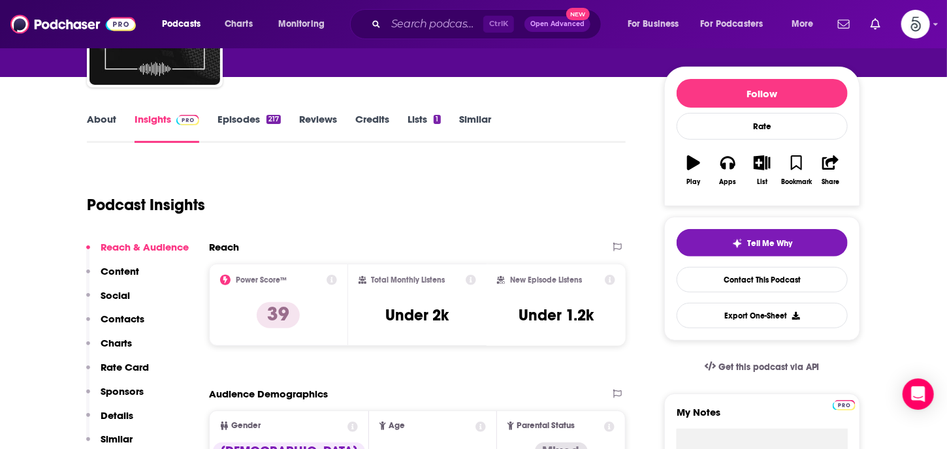
click at [130, 317] on p "Contacts" at bounding box center [123, 319] width 44 height 12
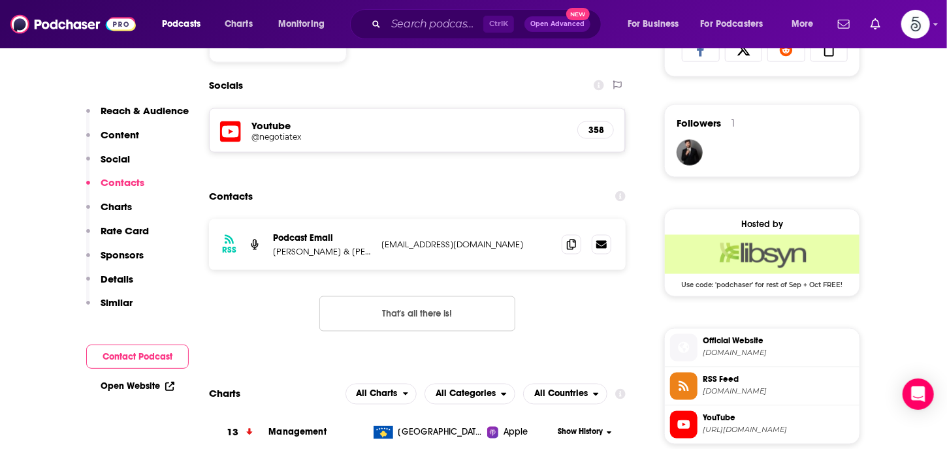
scroll to position [901, 0]
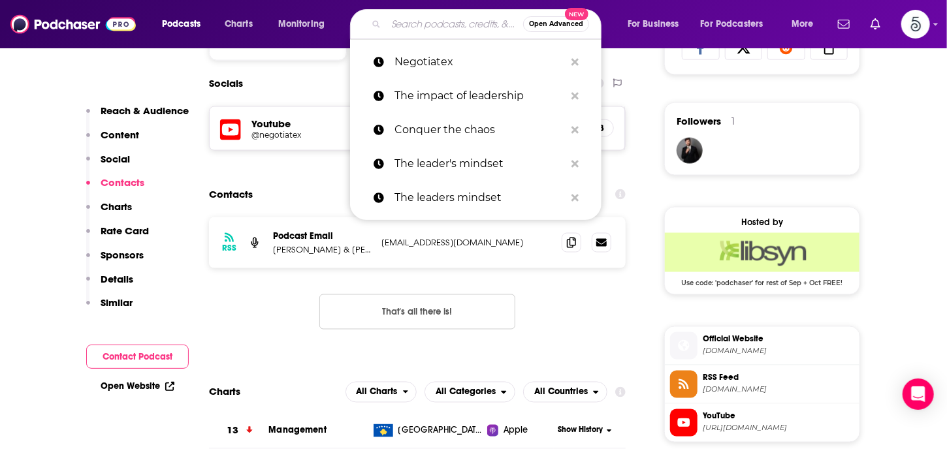
click at [418, 24] on input "Search podcasts, credits, & more..." at bounding box center [454, 24] width 137 height 21
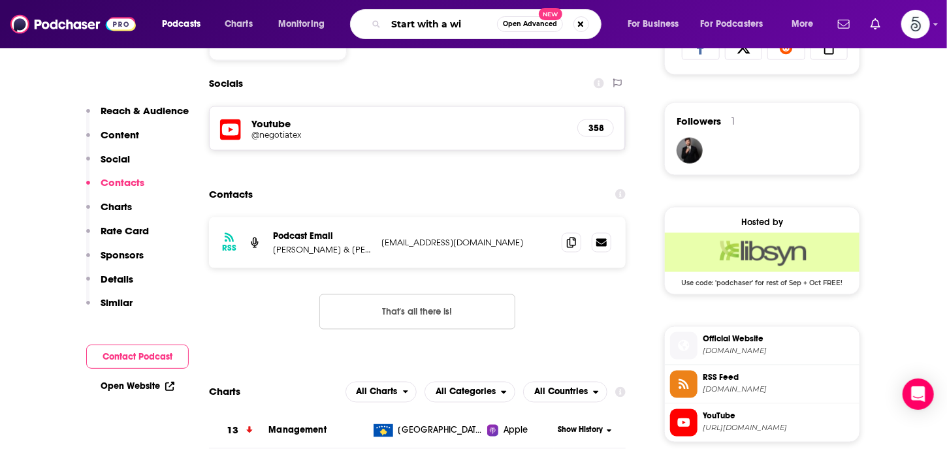
type input "Start with a win"
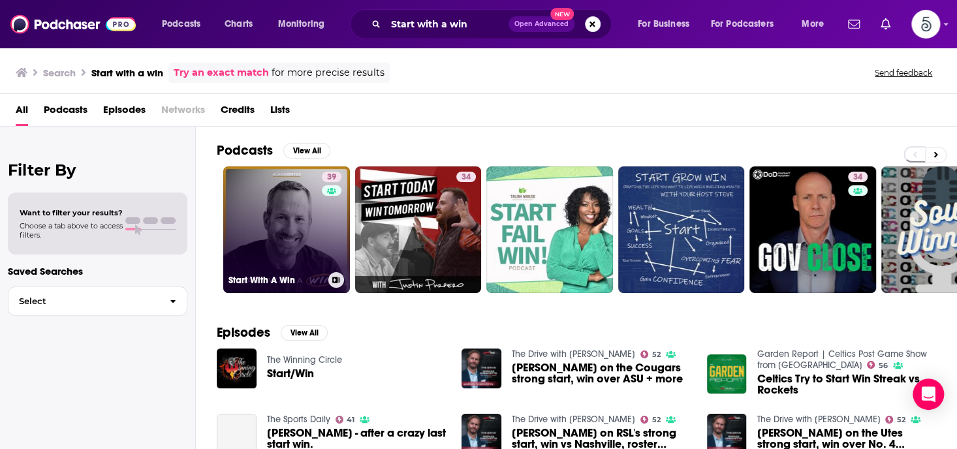
click at [313, 216] on link "39 Start With A Win" at bounding box center [286, 229] width 127 height 127
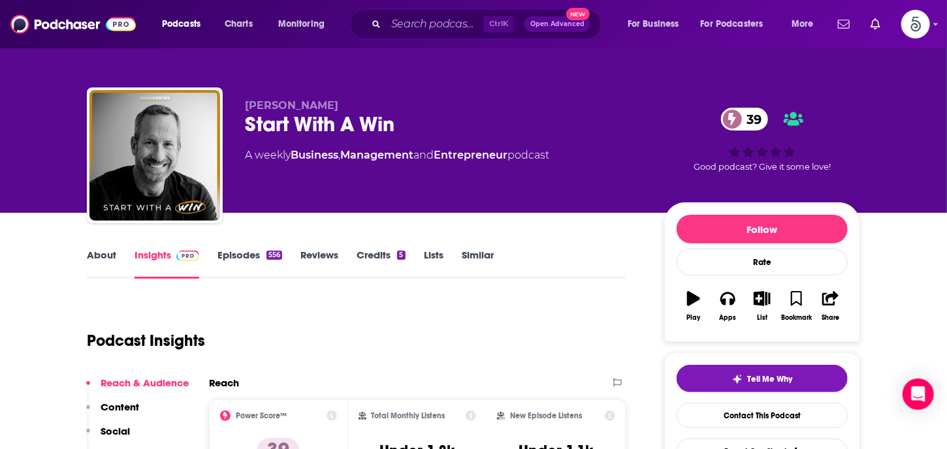
click at [236, 259] on link "Episodes 556" at bounding box center [249, 264] width 65 height 30
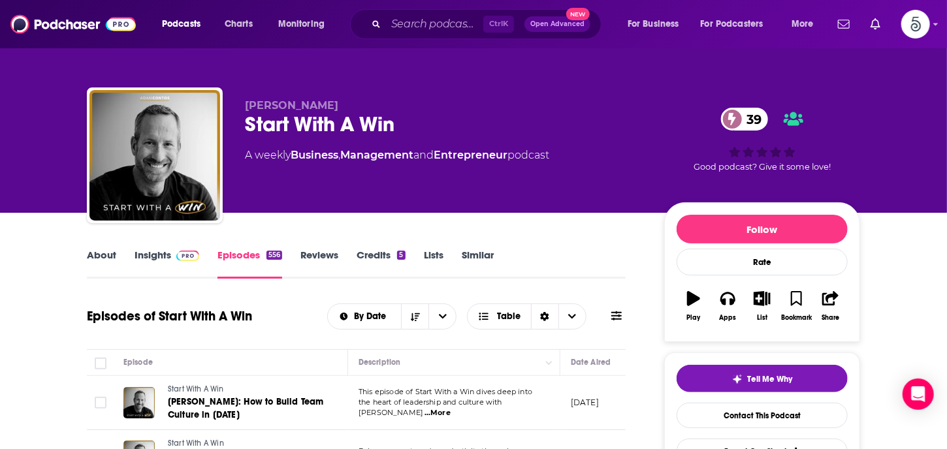
click at [157, 253] on link "Insights" at bounding box center [166, 264] width 65 height 30
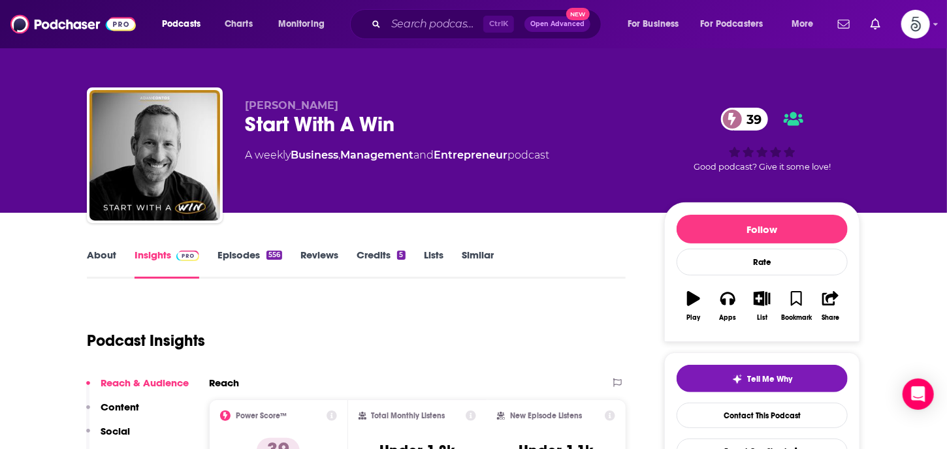
scroll to position [233, 0]
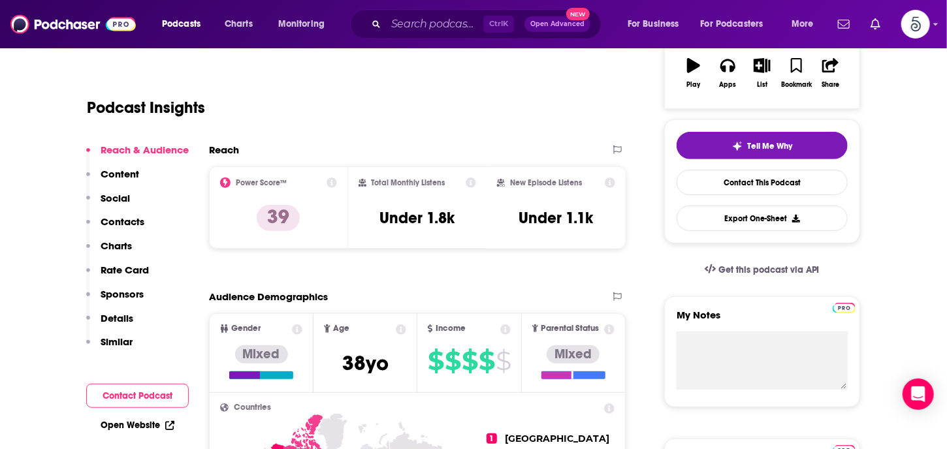
click at [129, 219] on p "Contacts" at bounding box center [123, 221] width 44 height 12
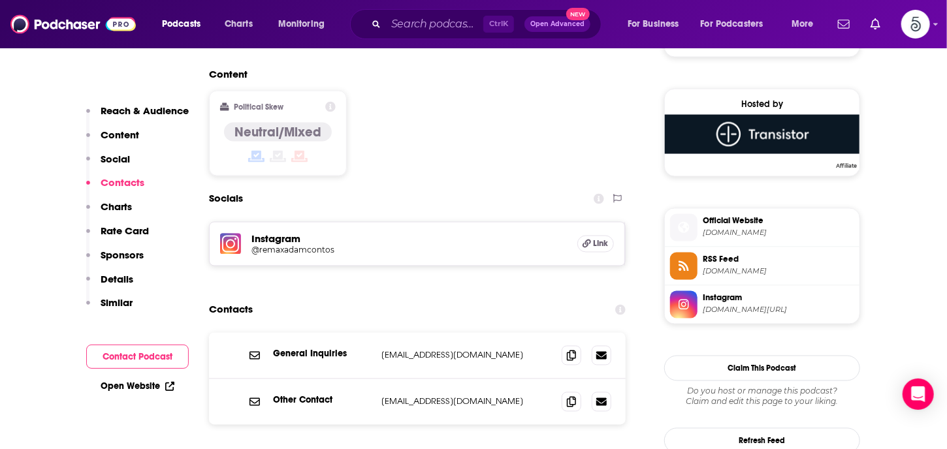
scroll to position [1076, 0]
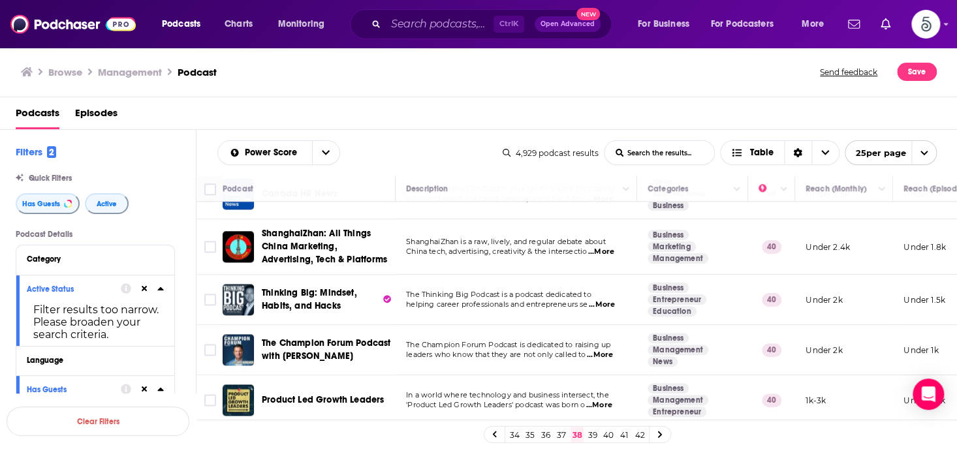
scroll to position [736, 0]
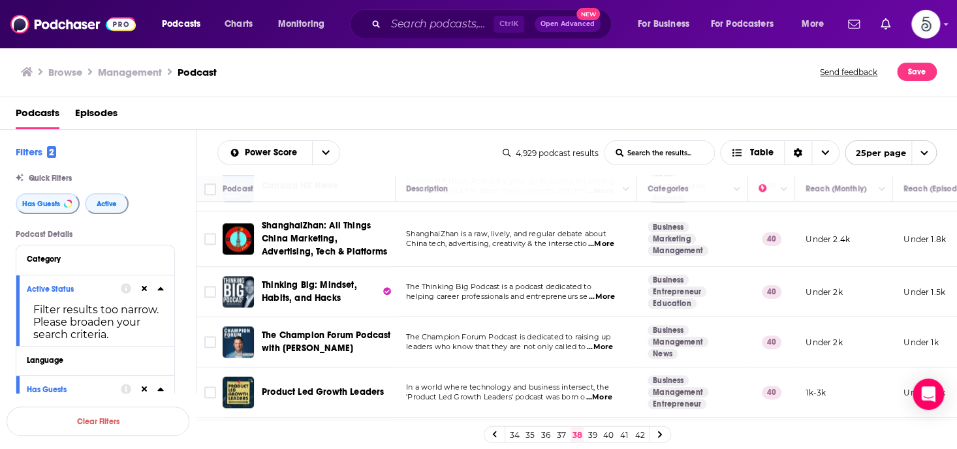
click at [607, 295] on span "...More" at bounding box center [602, 297] width 26 height 10
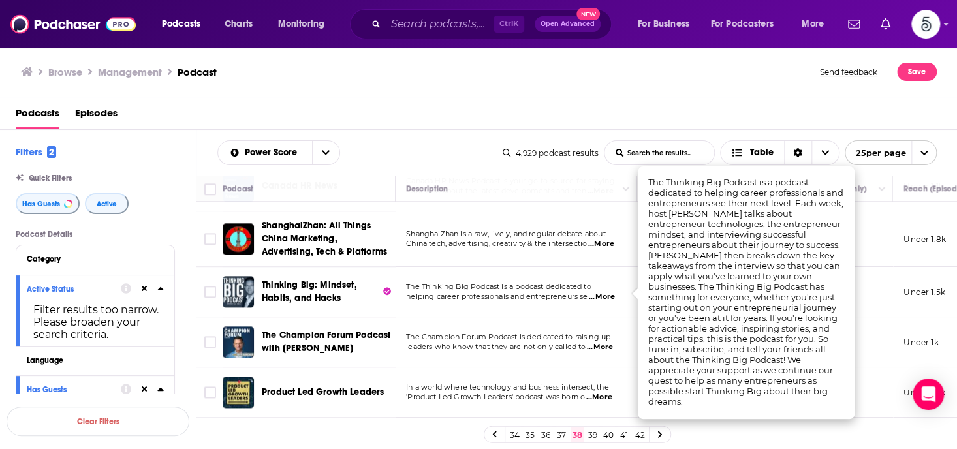
click at [608, 294] on span "...More" at bounding box center [602, 297] width 26 height 10
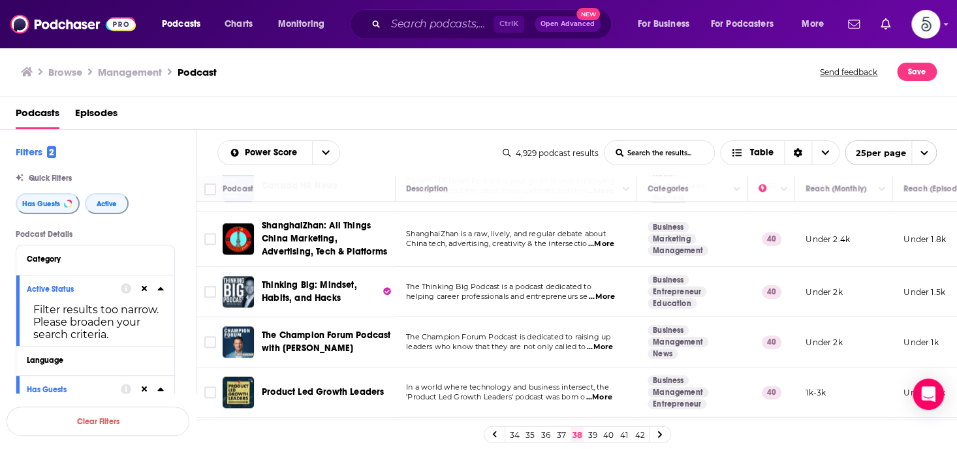
click at [604, 345] on span "...More" at bounding box center [600, 347] width 26 height 10
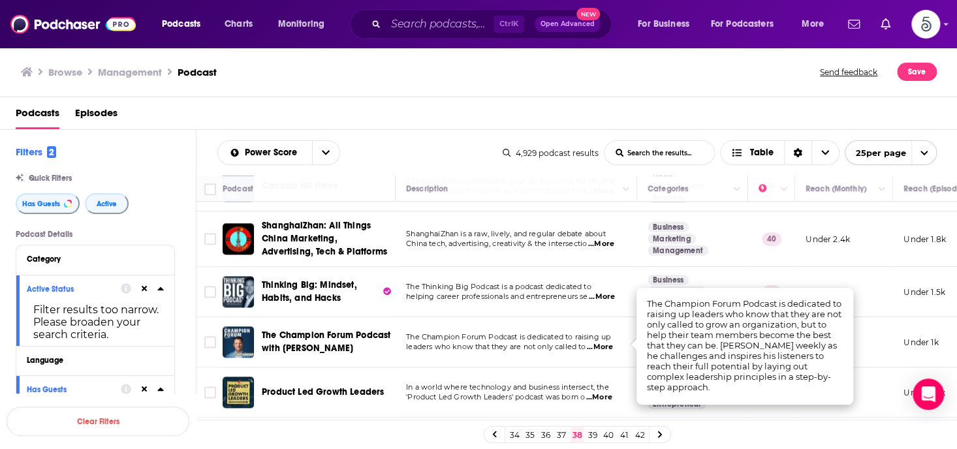
click at [605, 345] on span "...More" at bounding box center [600, 347] width 26 height 10
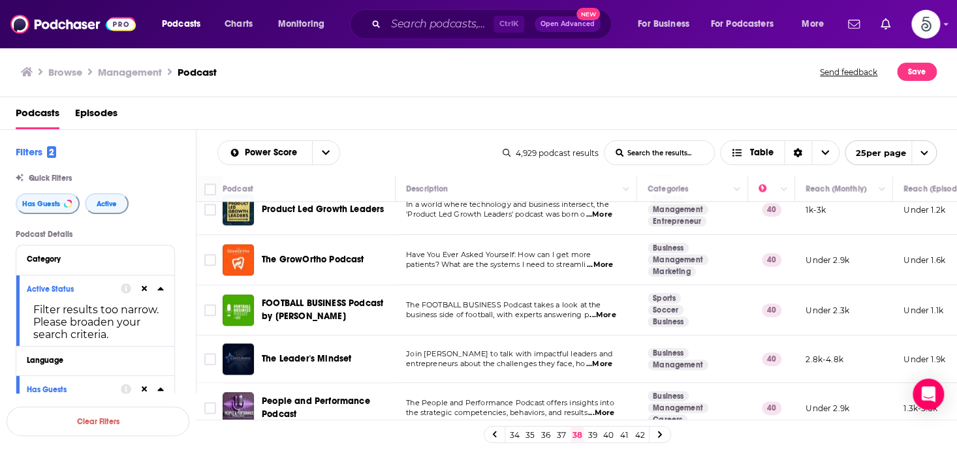
scroll to position [945, 0]
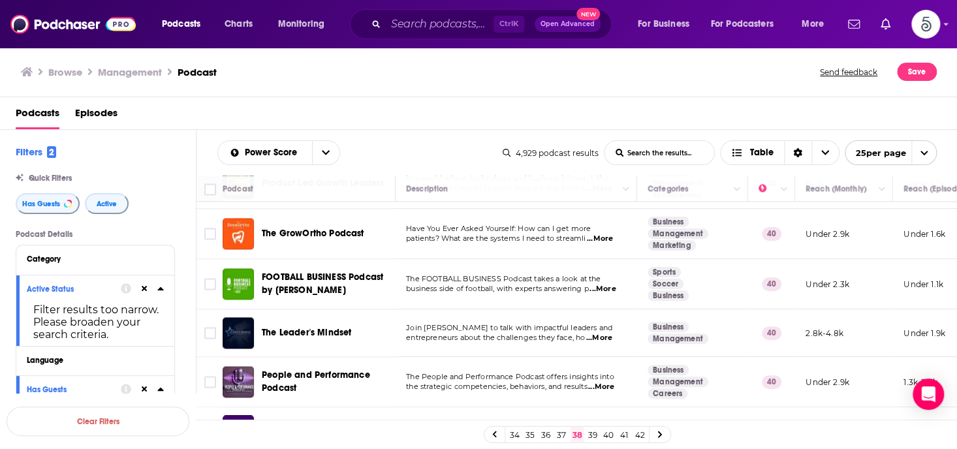
click at [602, 335] on span "...More" at bounding box center [599, 338] width 26 height 10
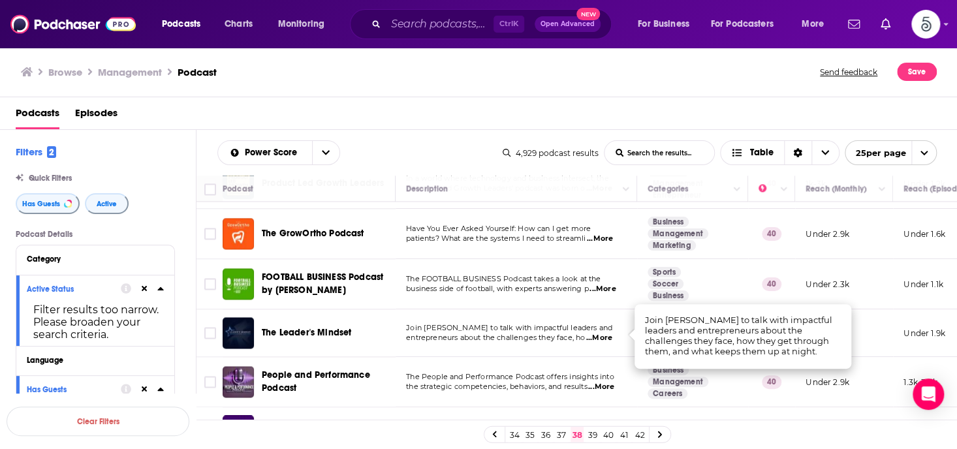
click at [602, 335] on span "...More" at bounding box center [599, 338] width 26 height 10
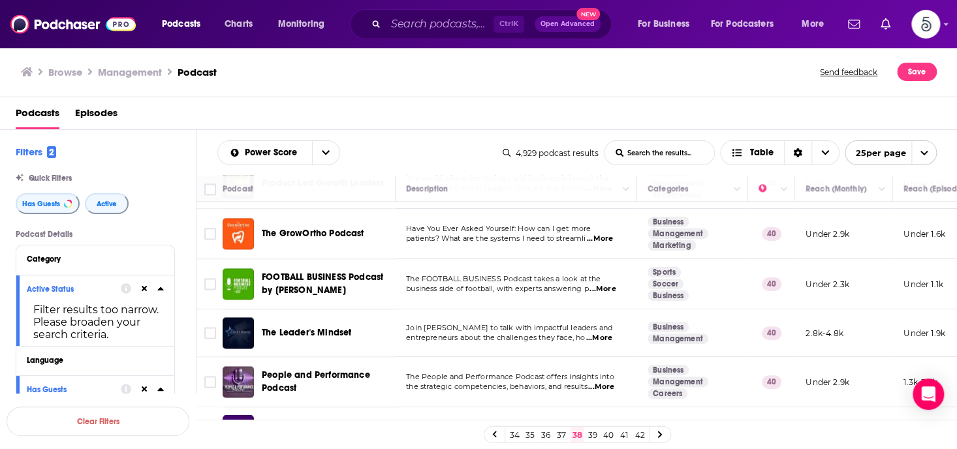
click at [612, 383] on span "...More" at bounding box center [601, 387] width 26 height 10
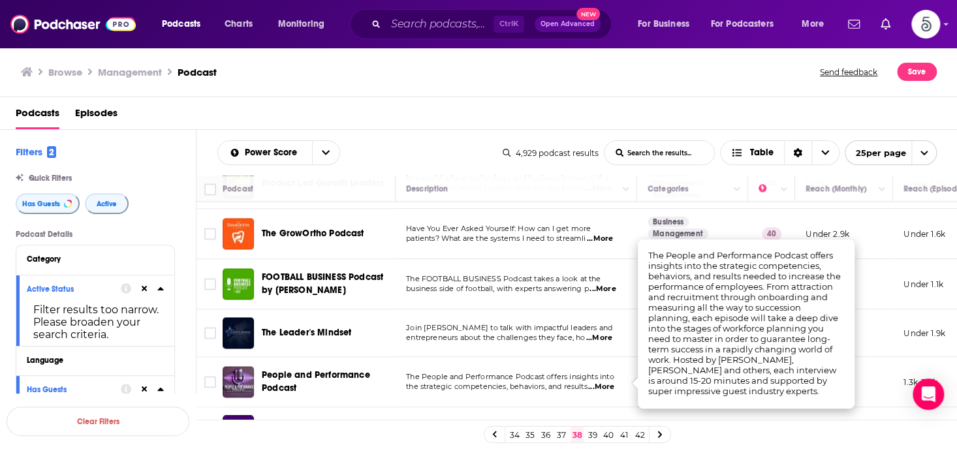
click at [609, 383] on span "...More" at bounding box center [601, 387] width 26 height 10
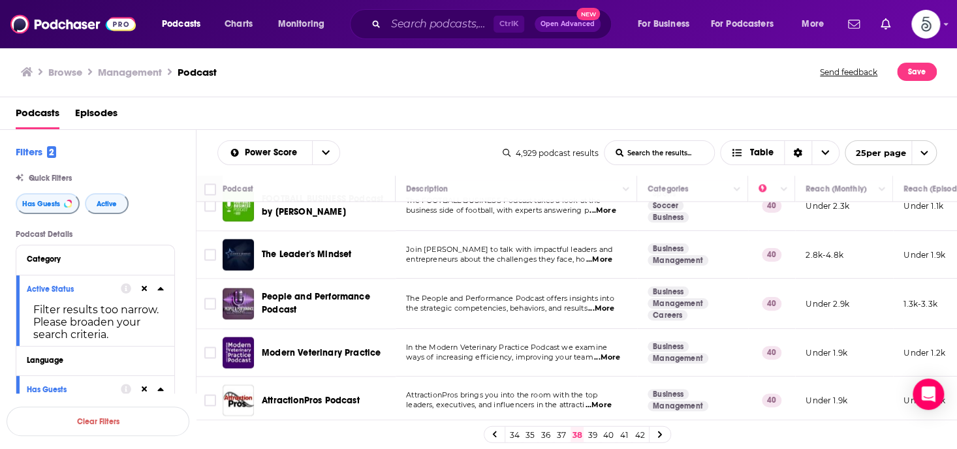
scroll to position [1032, 0]
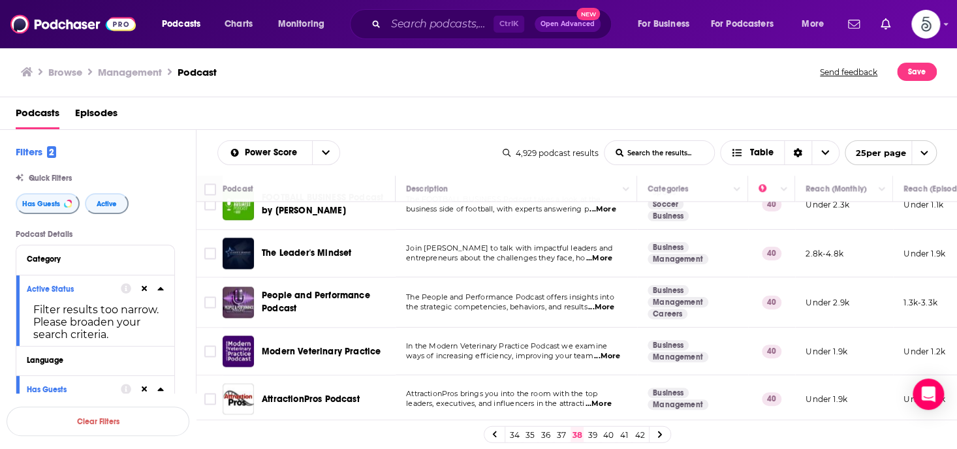
click at [592, 431] on link "39" at bounding box center [592, 435] width 13 height 16
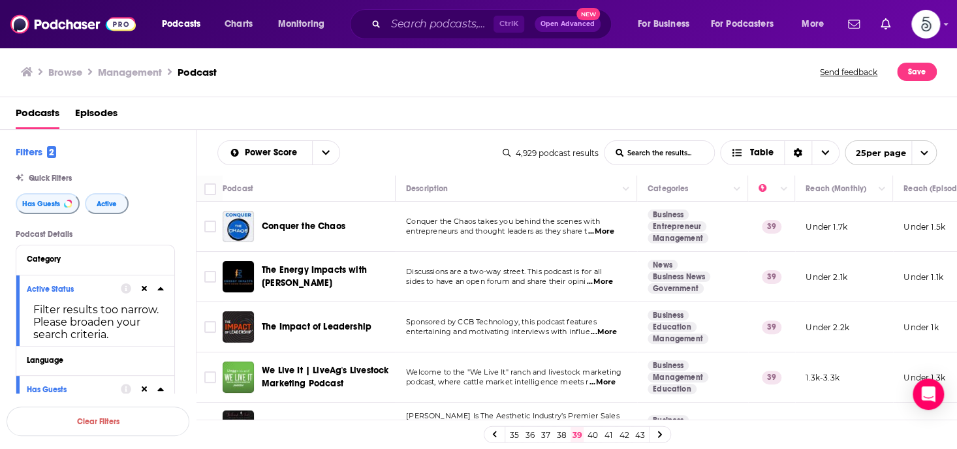
click at [604, 232] on span "...More" at bounding box center [601, 232] width 26 height 10
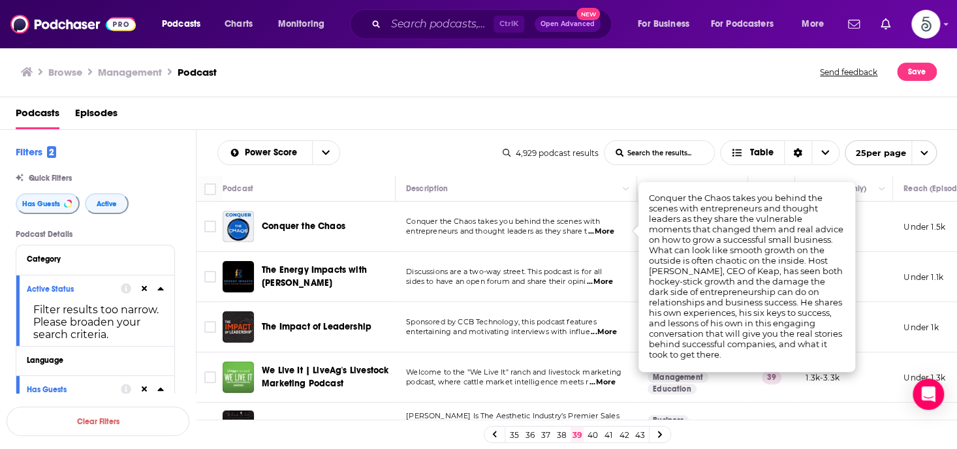
click at [604, 232] on span "...More" at bounding box center [601, 232] width 26 height 10
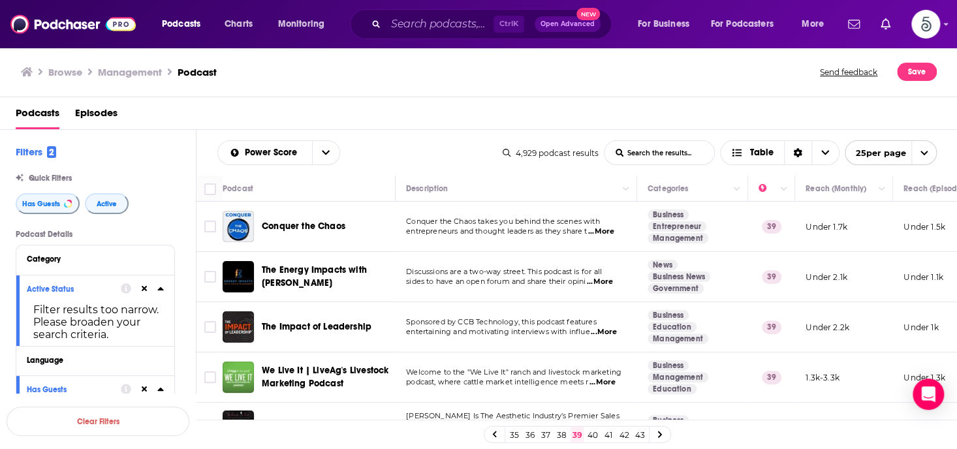
click at [605, 327] on span "...More" at bounding box center [604, 332] width 26 height 10
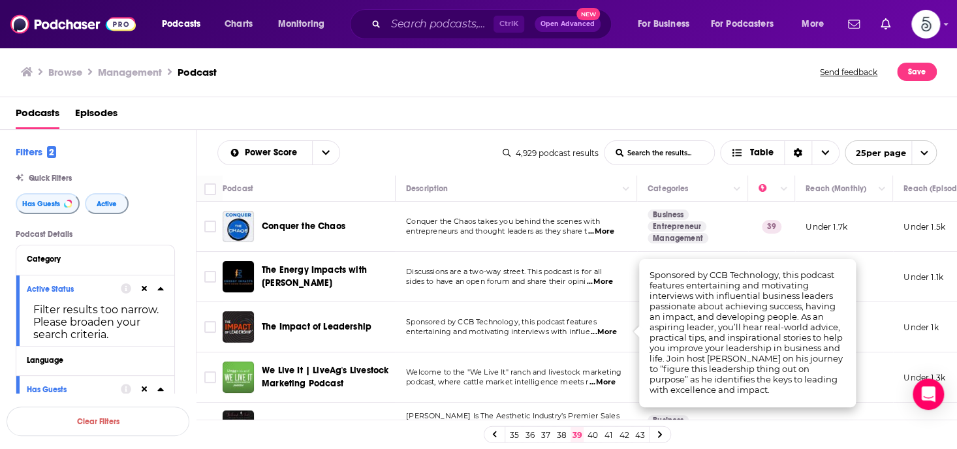
click at [605, 327] on span "...More" at bounding box center [604, 332] width 26 height 10
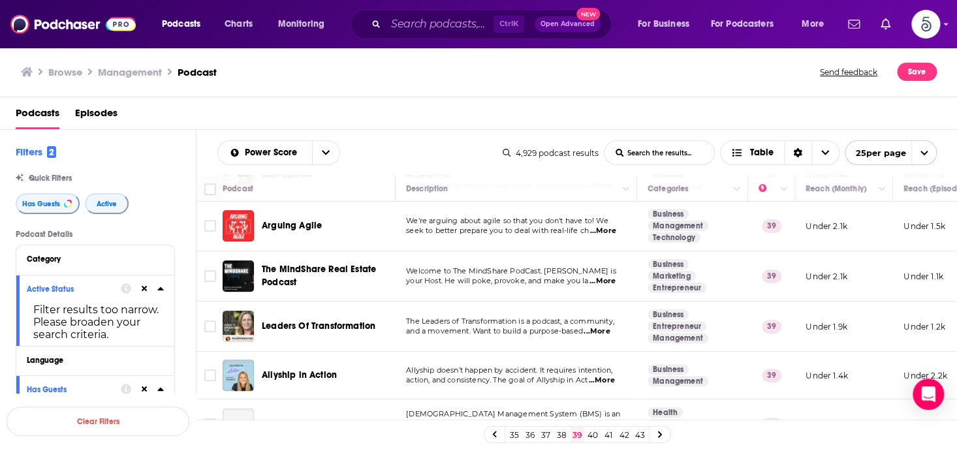
scroll to position [312, 0]
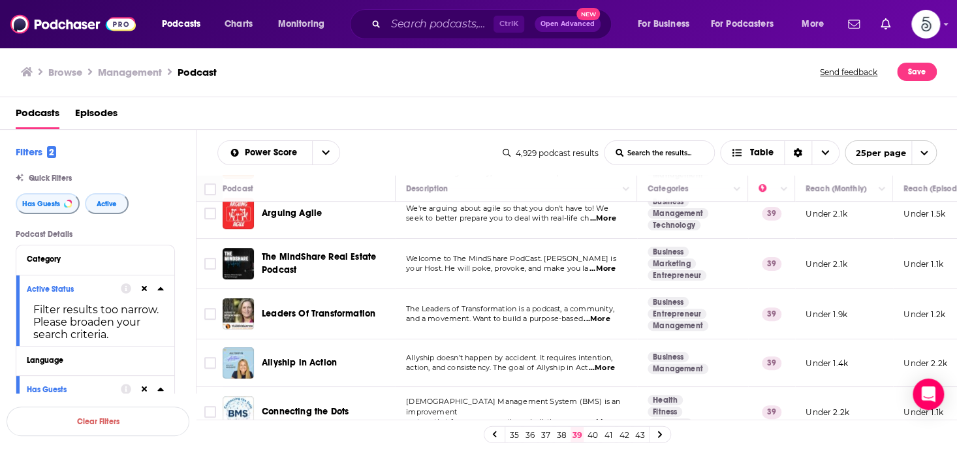
click at [605, 319] on span "...More" at bounding box center [597, 319] width 26 height 10
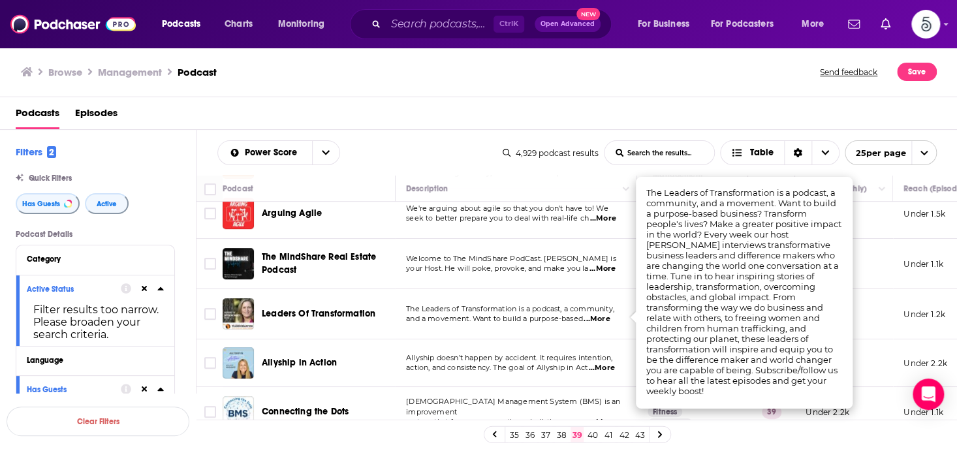
click at [605, 319] on span "...More" at bounding box center [597, 319] width 26 height 10
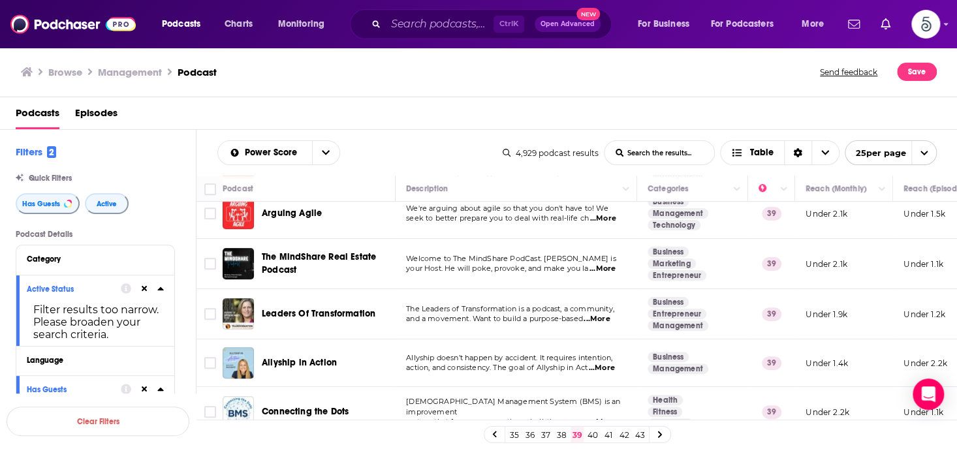
click at [605, 319] on span "...More" at bounding box center [597, 319] width 26 height 10
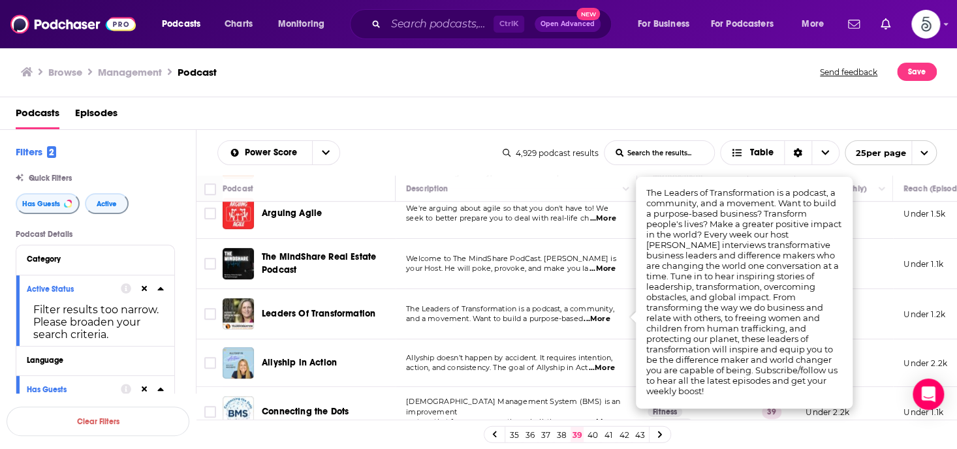
click at [605, 319] on span "...More" at bounding box center [597, 319] width 26 height 10
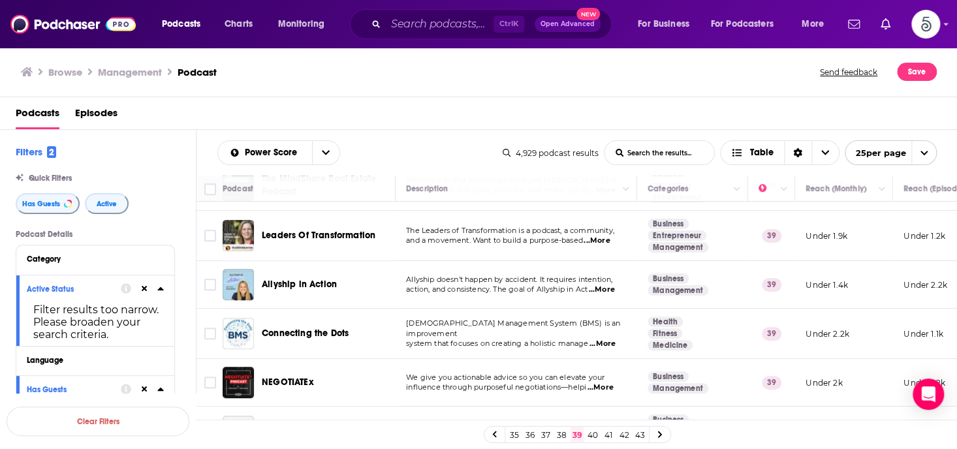
scroll to position [417, 0]
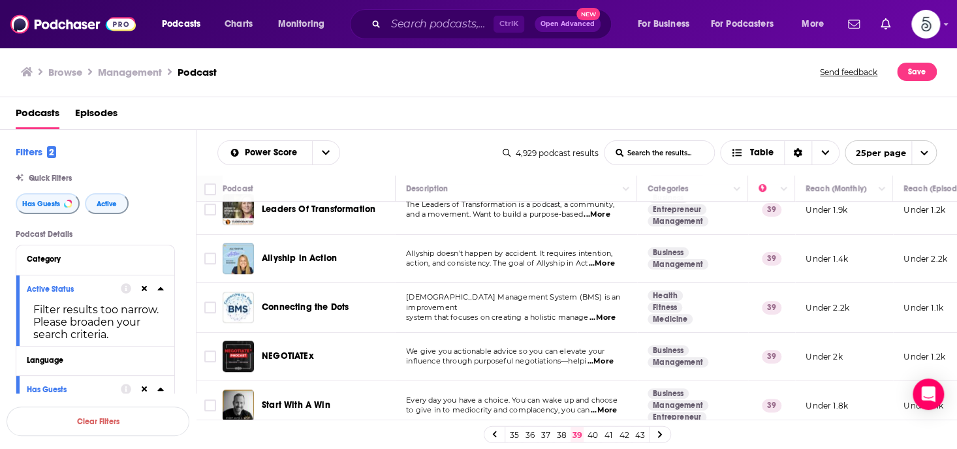
click at [603, 360] on span "...More" at bounding box center [601, 361] width 26 height 10
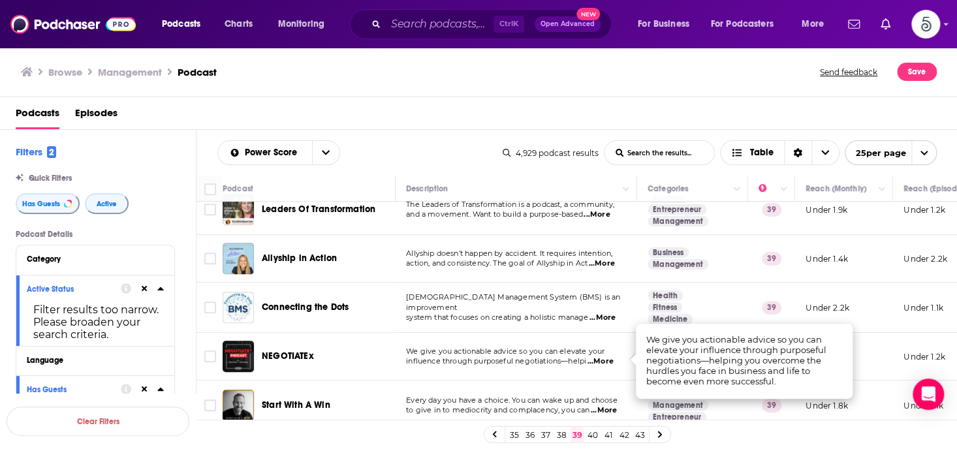
click at [603, 360] on span "...More" at bounding box center [601, 361] width 26 height 10
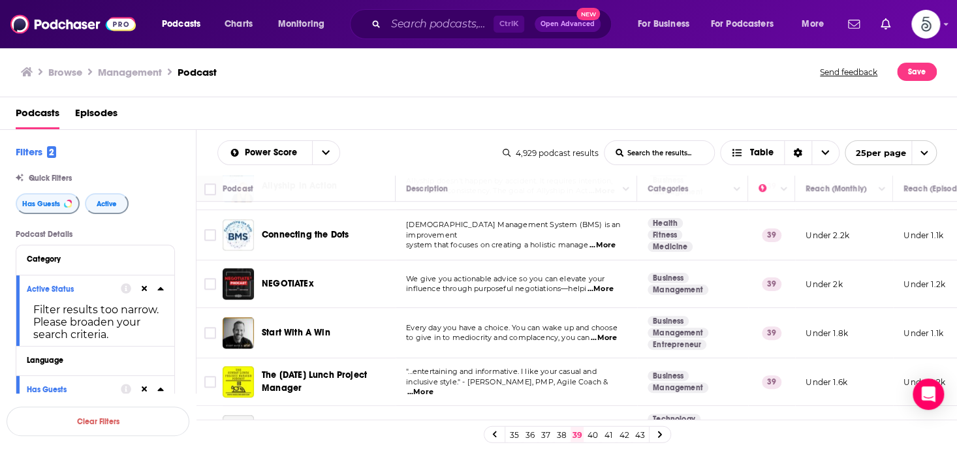
scroll to position [495, 0]
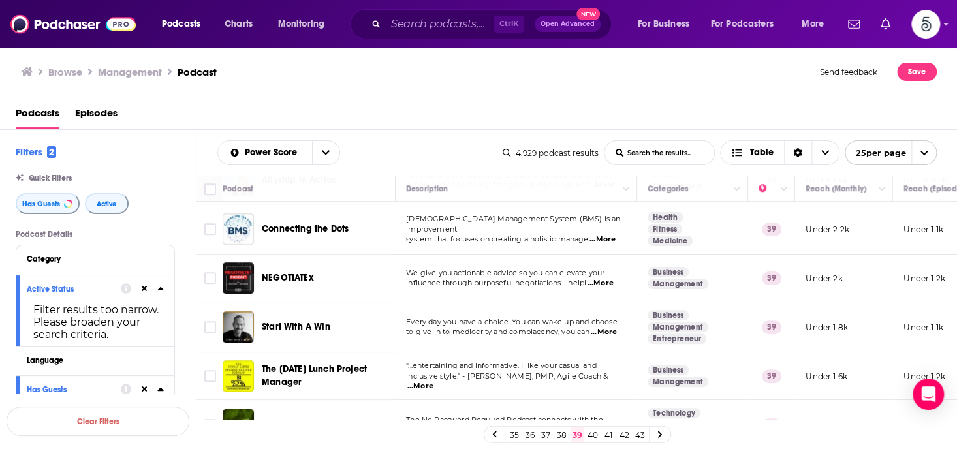
click at [606, 328] on span "...More" at bounding box center [604, 332] width 26 height 10
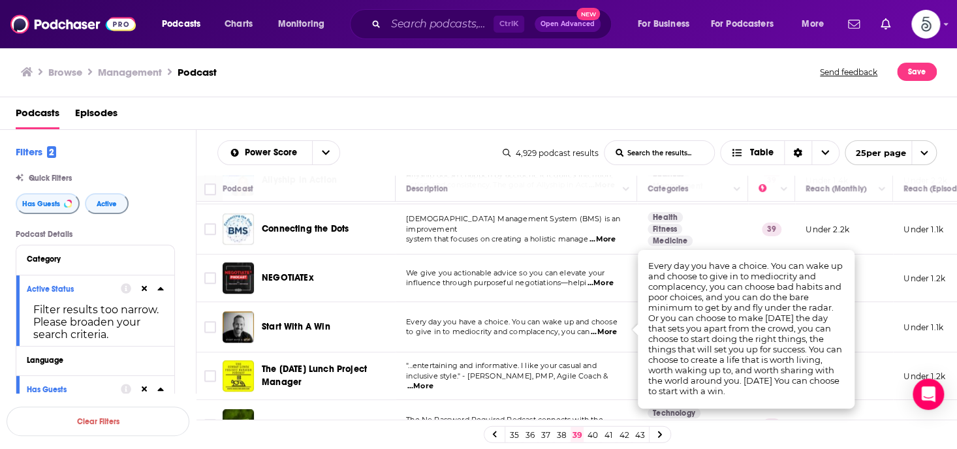
click at [606, 328] on span "...More" at bounding box center [604, 332] width 26 height 10
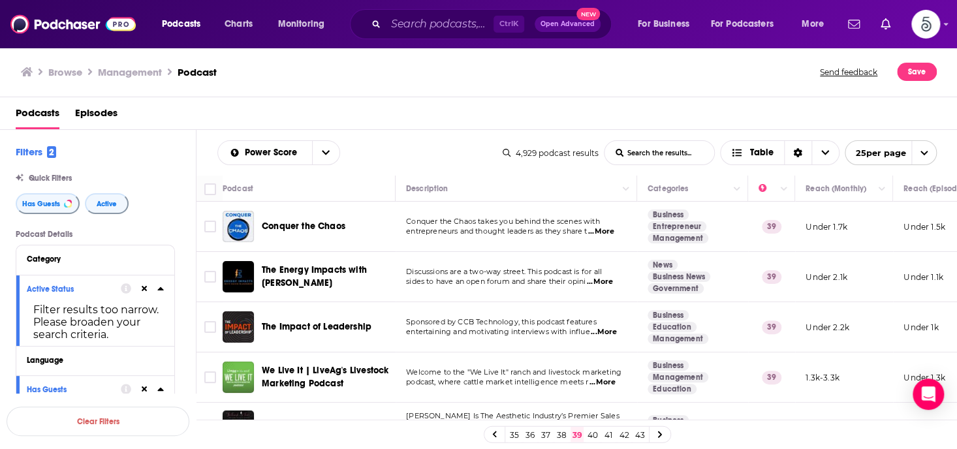
scroll to position [495, 0]
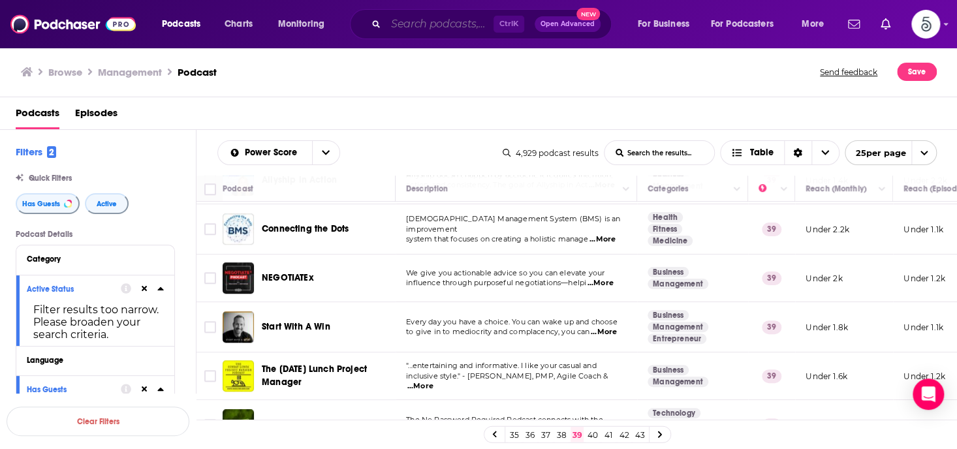
click at [456, 24] on input "Search podcasts, credits, & more..." at bounding box center [440, 24] width 108 height 21
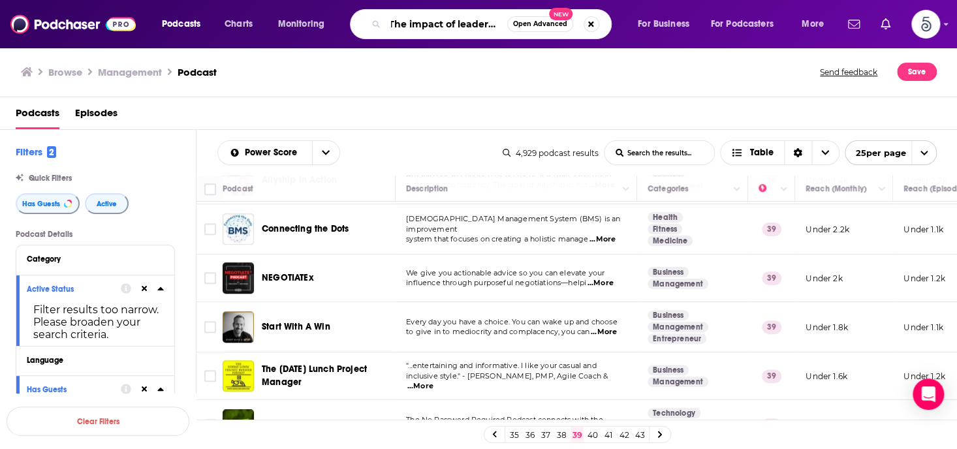
scroll to position [0, 9]
type input "The impact of leadership"
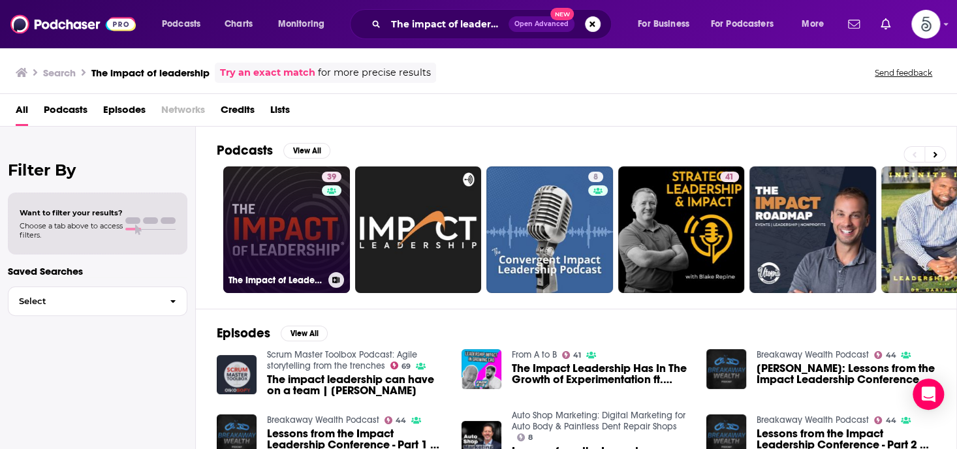
click at [285, 211] on link "39 The Impact of Leadership" at bounding box center [286, 229] width 127 height 127
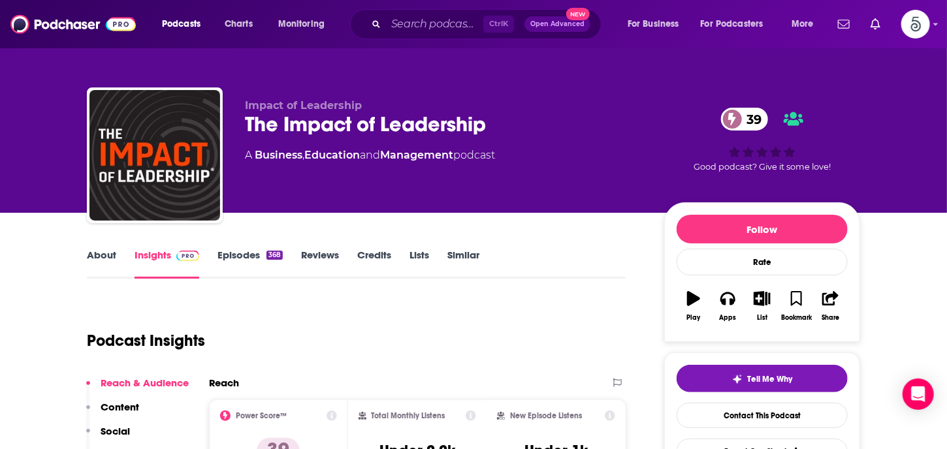
click at [247, 253] on link "Episodes 368" at bounding box center [249, 264] width 65 height 30
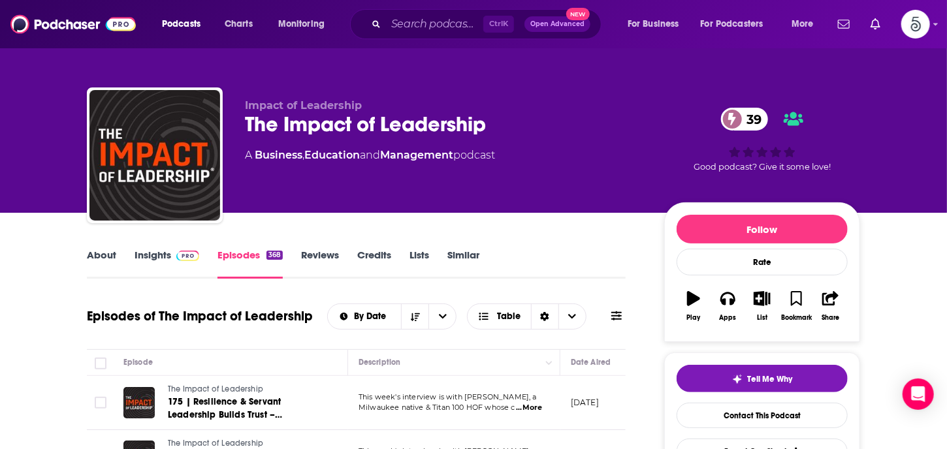
click at [99, 253] on link "About" at bounding box center [101, 264] width 29 height 30
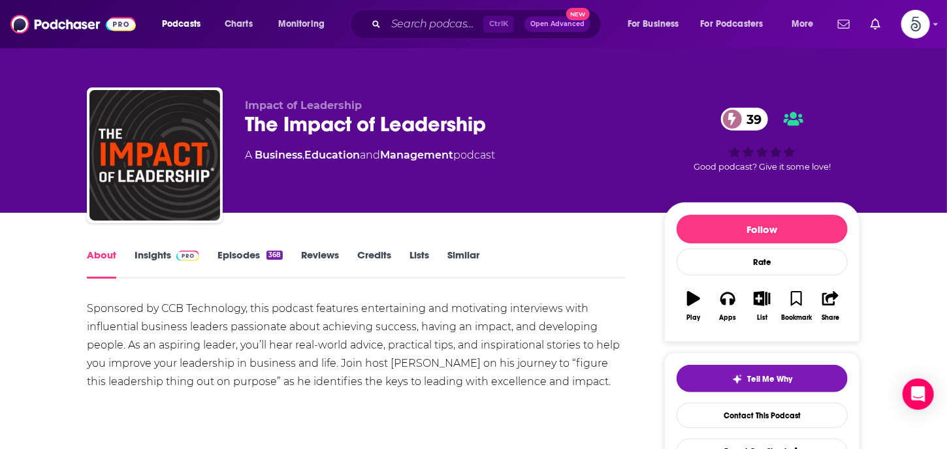
click at [99, 253] on link "About" at bounding box center [101, 264] width 29 height 30
click at [157, 251] on link "Insights" at bounding box center [166, 264] width 65 height 30
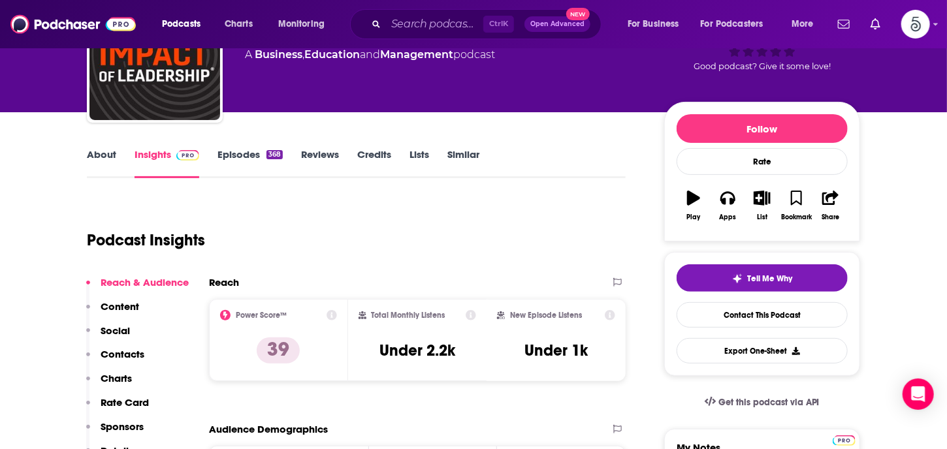
scroll to position [167, 0]
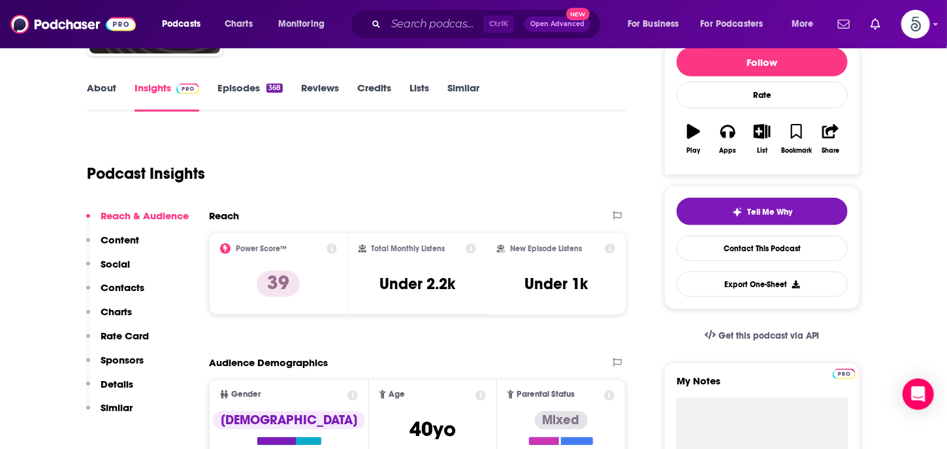
click at [123, 287] on p "Contacts" at bounding box center [123, 287] width 44 height 12
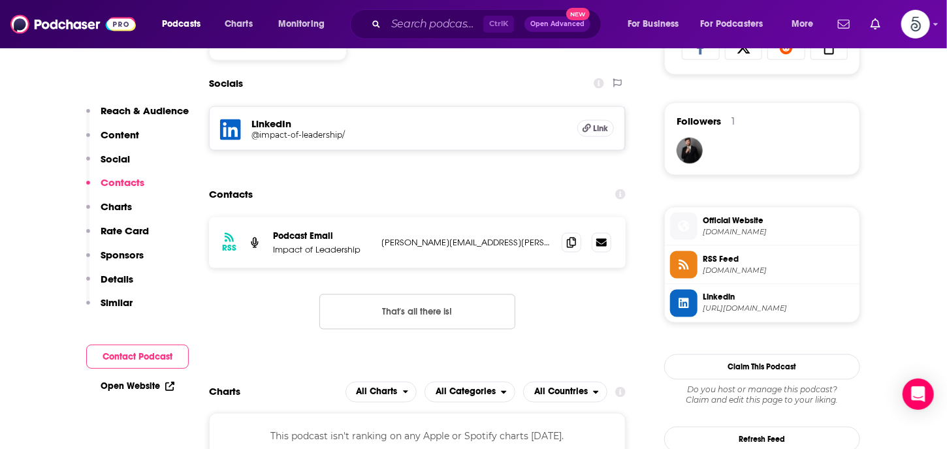
scroll to position [901, 0]
